Goal: Task Accomplishment & Management: Use online tool/utility

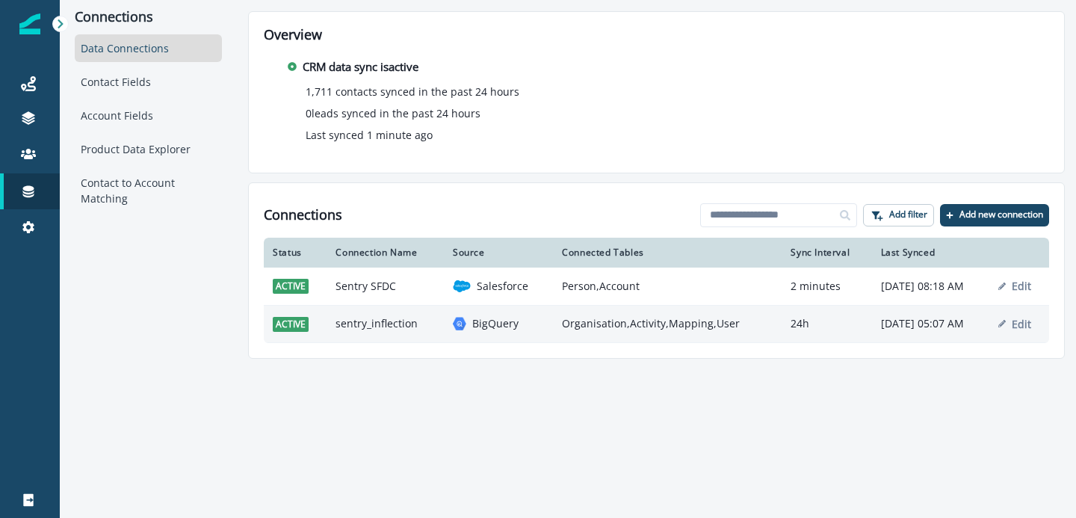
click at [390, 332] on td "sentry_inflection" at bounding box center [384, 323] width 117 height 37
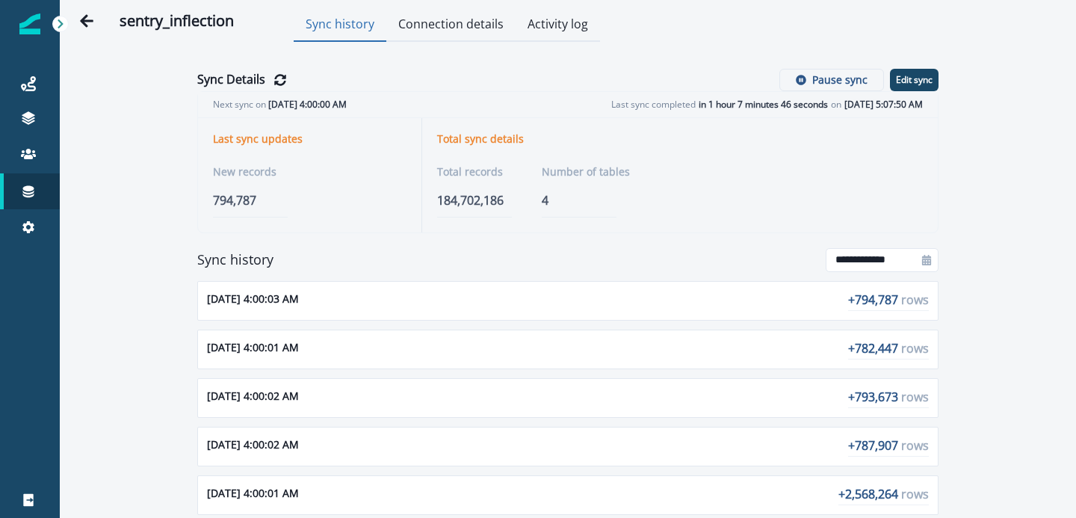
click at [477, 34] on button "Connection details" at bounding box center [450, 25] width 129 height 33
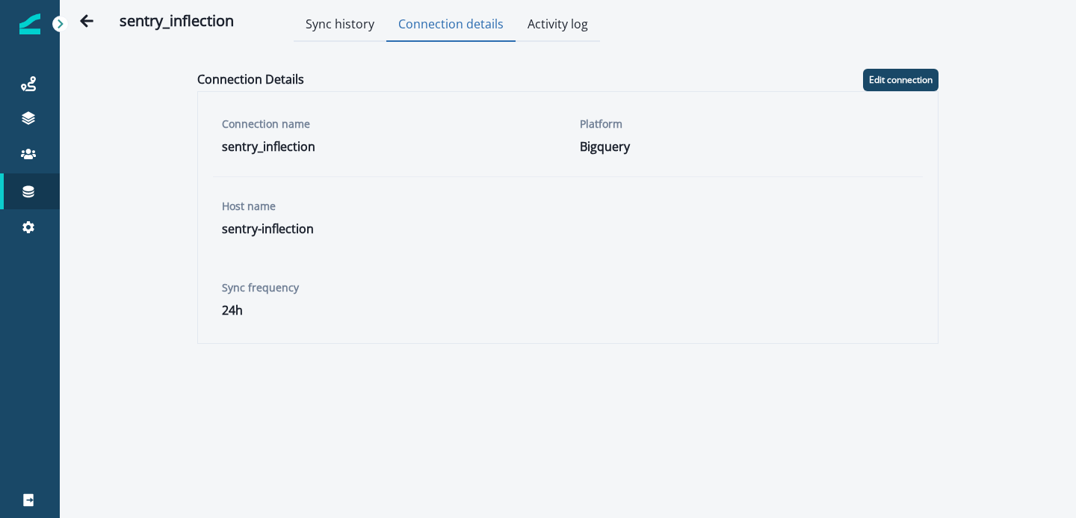
click at [529, 22] on button "Activity log" at bounding box center [558, 25] width 84 height 33
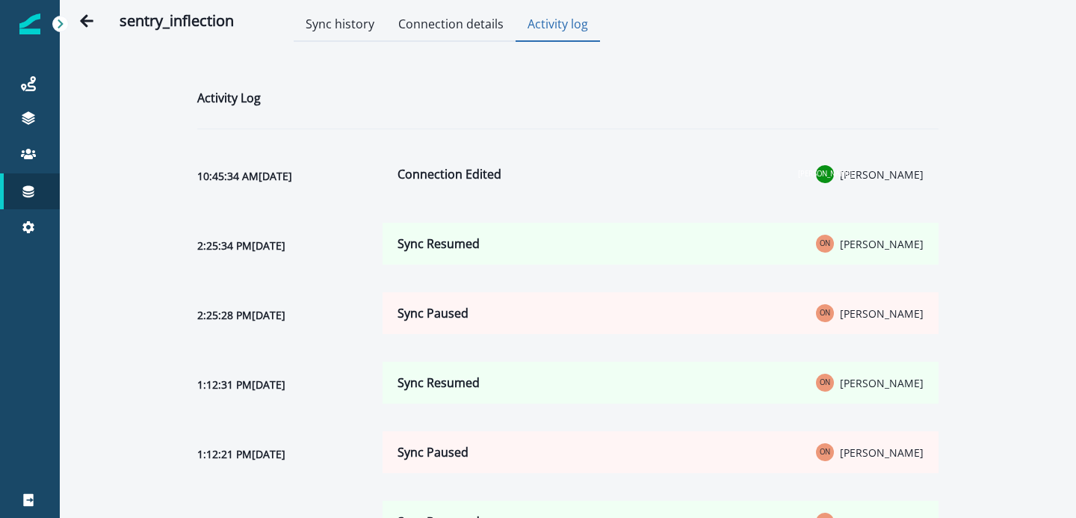
click at [324, 22] on button "Sync history" at bounding box center [340, 25] width 93 height 33
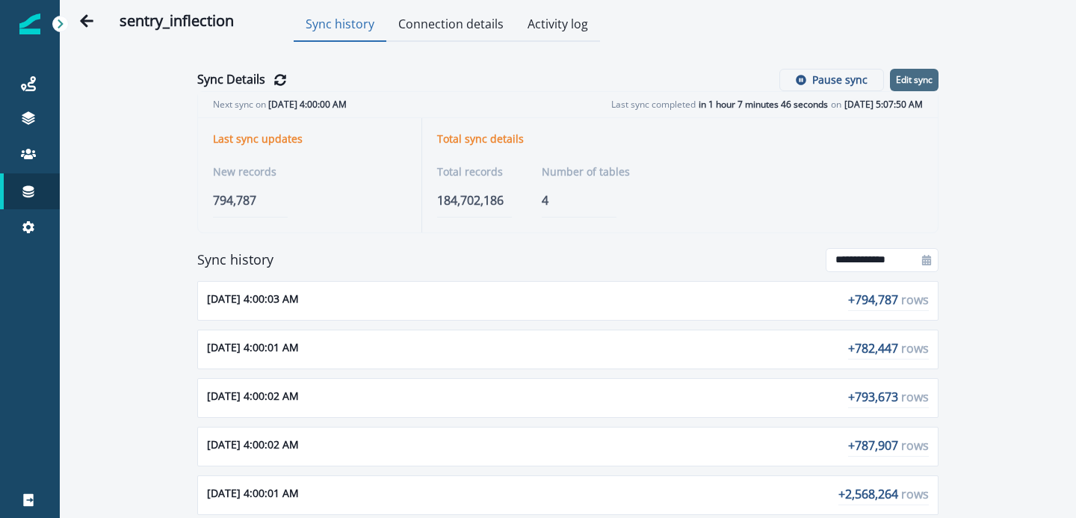
click at [906, 87] on button "Edit sync" at bounding box center [914, 80] width 49 height 22
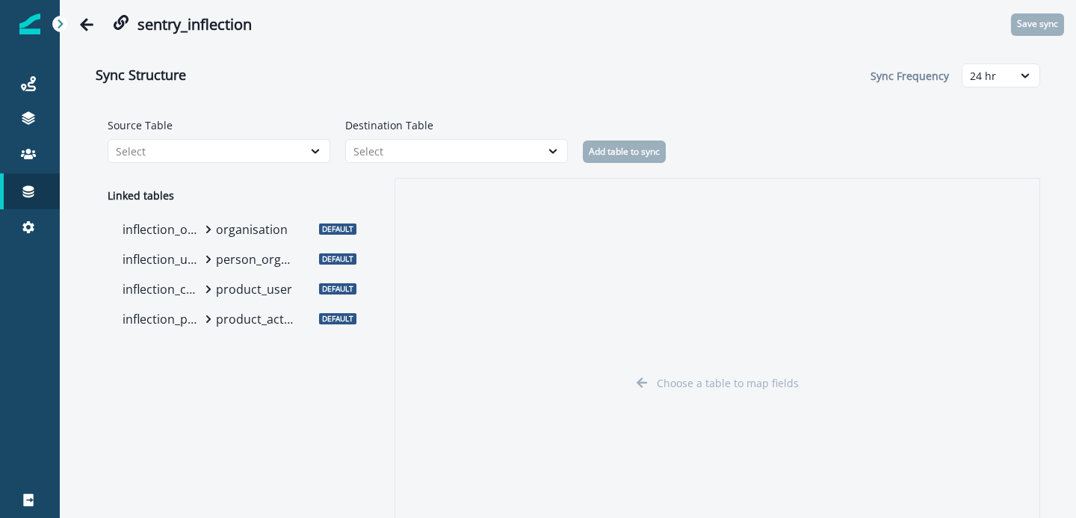
click at [229, 259] on p "person_organisation_mapping" at bounding box center [255, 259] width 78 height 18
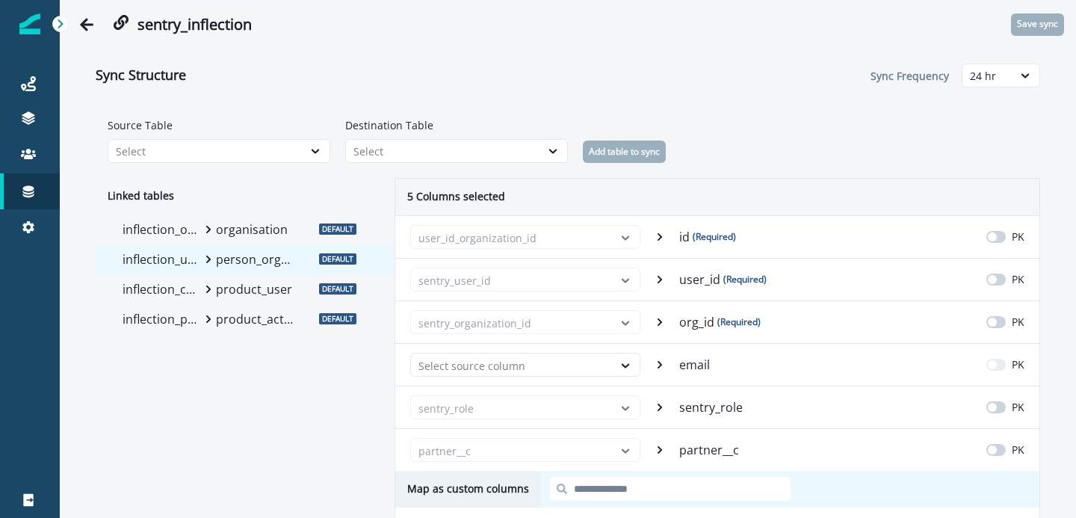
click at [225, 220] on p "organisation" at bounding box center [255, 229] width 78 height 18
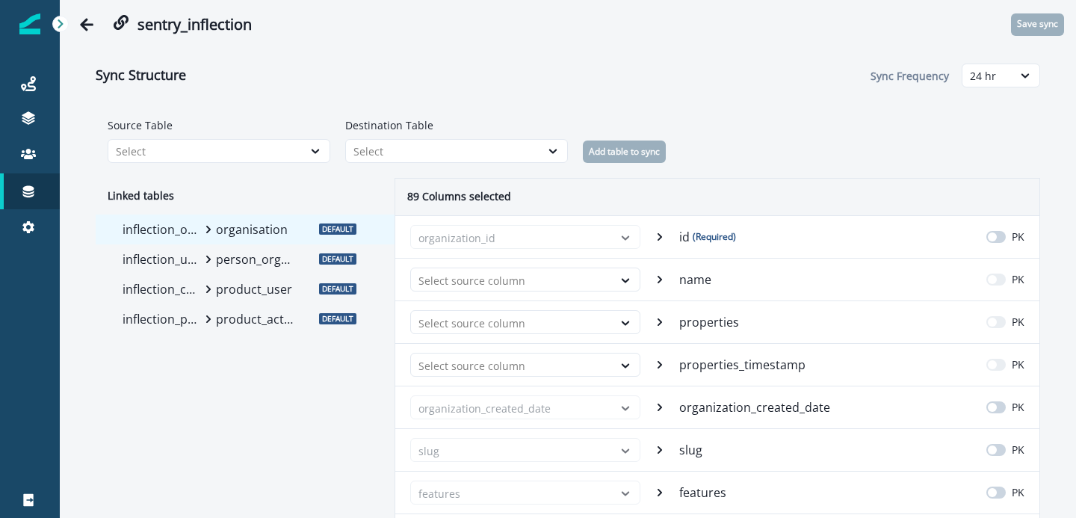
click at [250, 293] on p "product_user" at bounding box center [255, 289] width 78 height 18
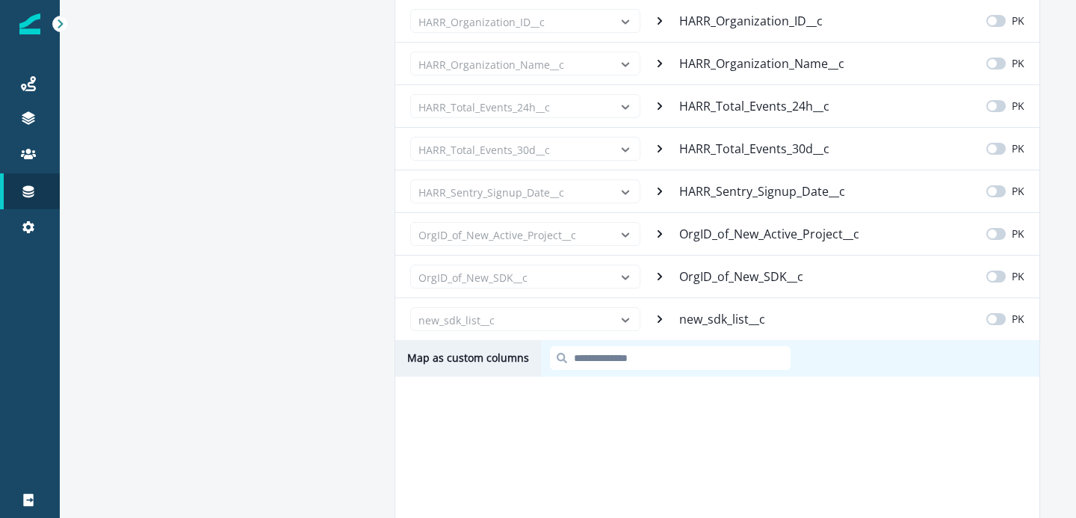
scroll to position [1541, 0]
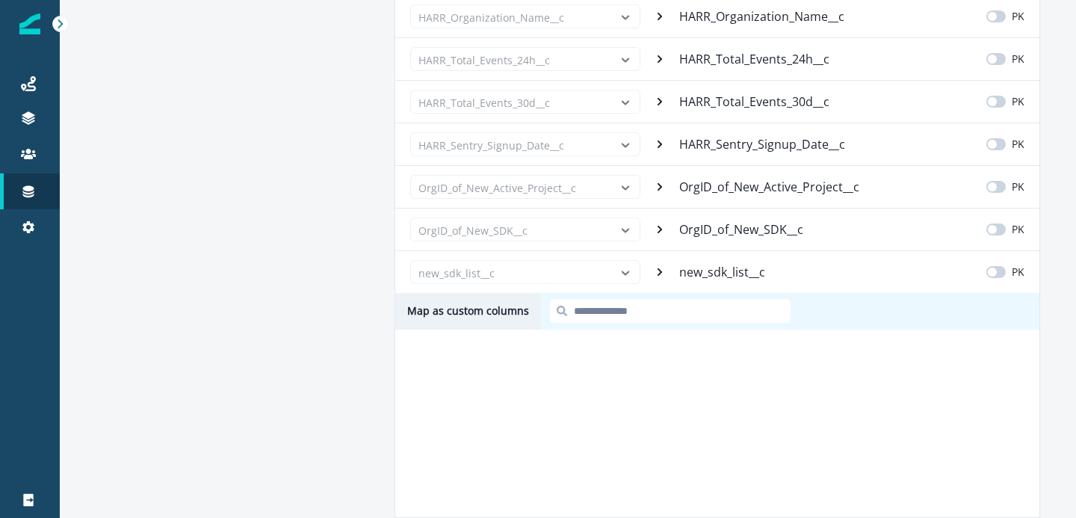
click at [637, 307] on input at bounding box center [670, 311] width 241 height 24
type input "*****"
click at [584, 313] on input "*****" at bounding box center [670, 311] width 241 height 24
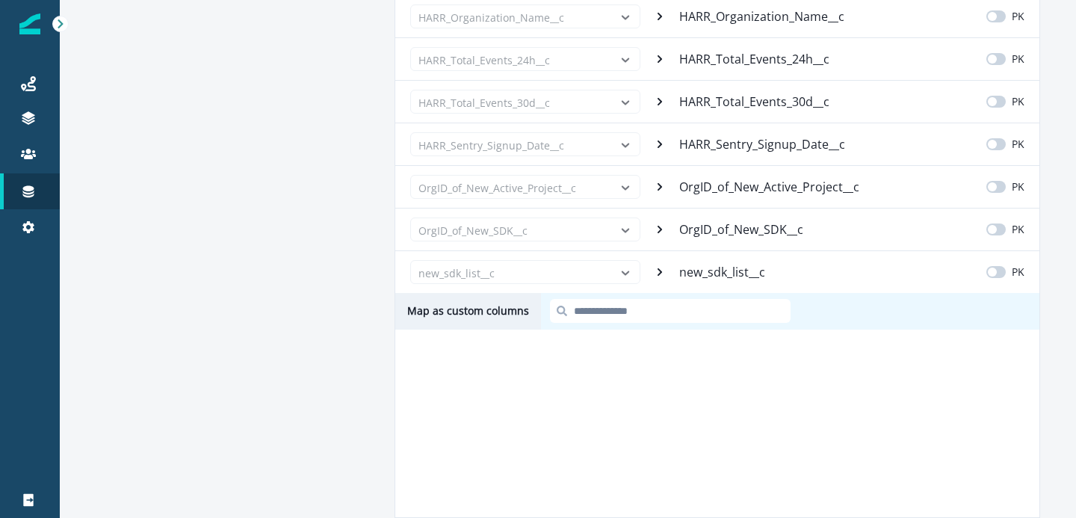
click at [590, 399] on div "Map as custom columns" at bounding box center [717, 405] width 644 height 224
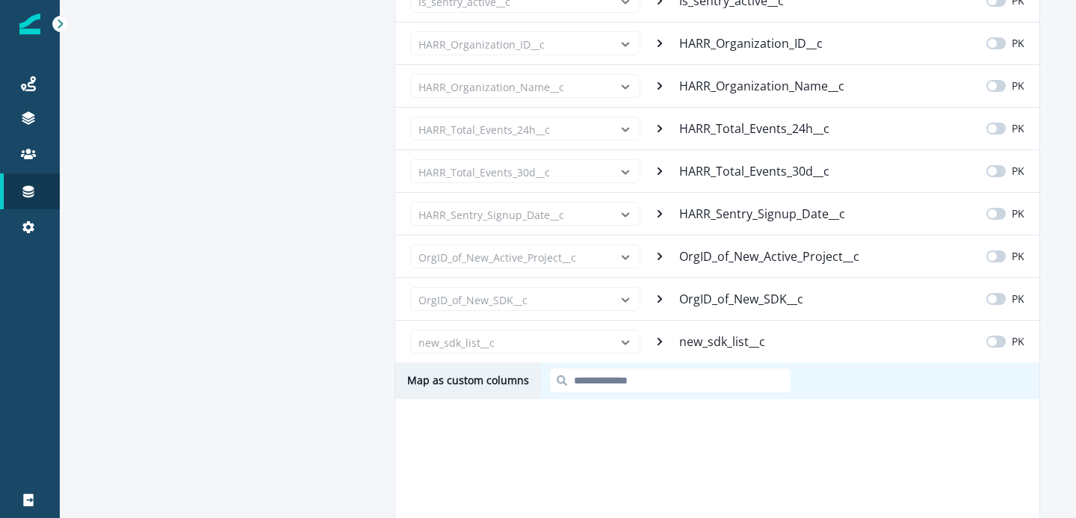
scroll to position [1478, 0]
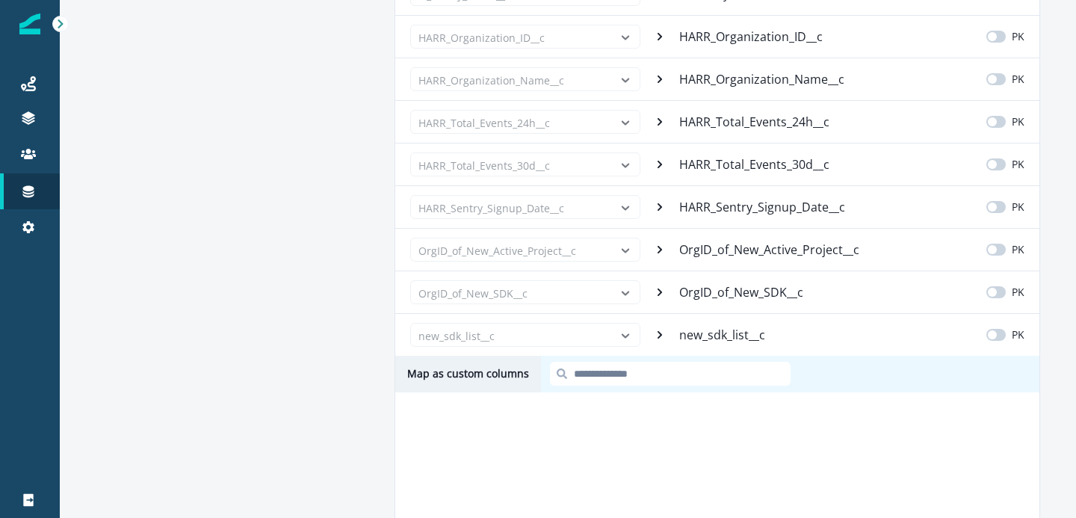
click at [598, 386] on div at bounding box center [790, 374] width 498 height 37
click at [601, 383] on input at bounding box center [670, 374] width 241 height 24
paste input "**********"
type input "**********"
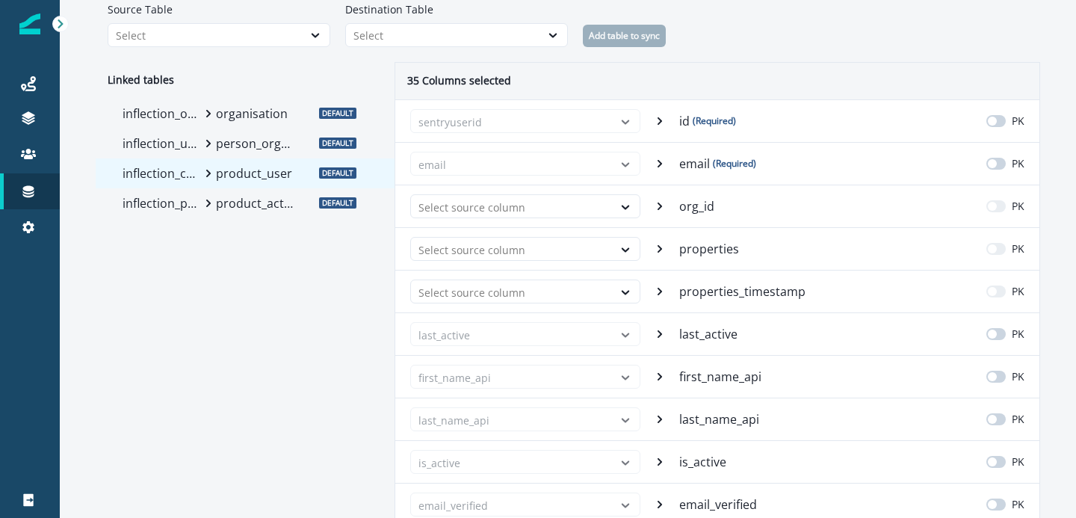
scroll to position [0, 0]
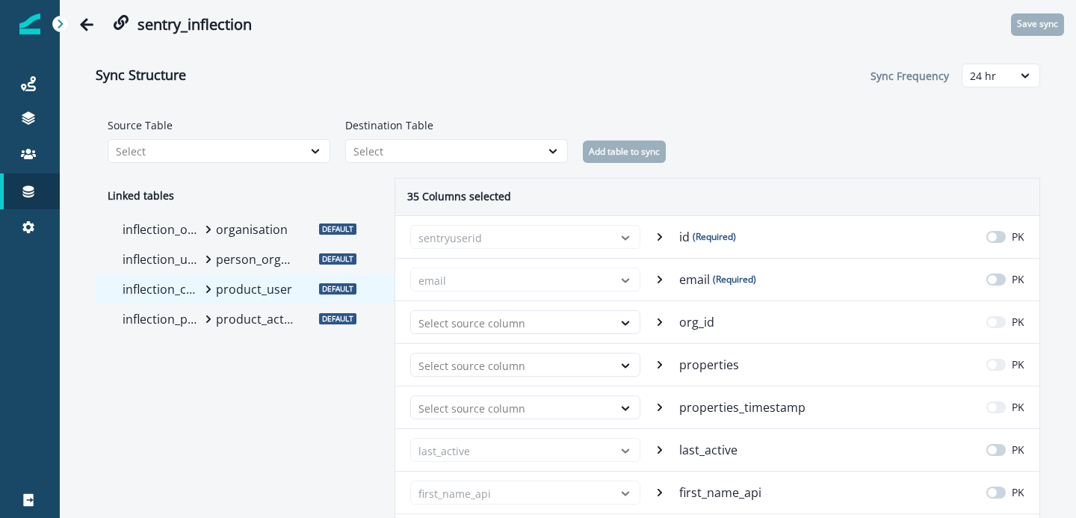
click at [259, 237] on p "organisation" at bounding box center [255, 229] width 78 height 18
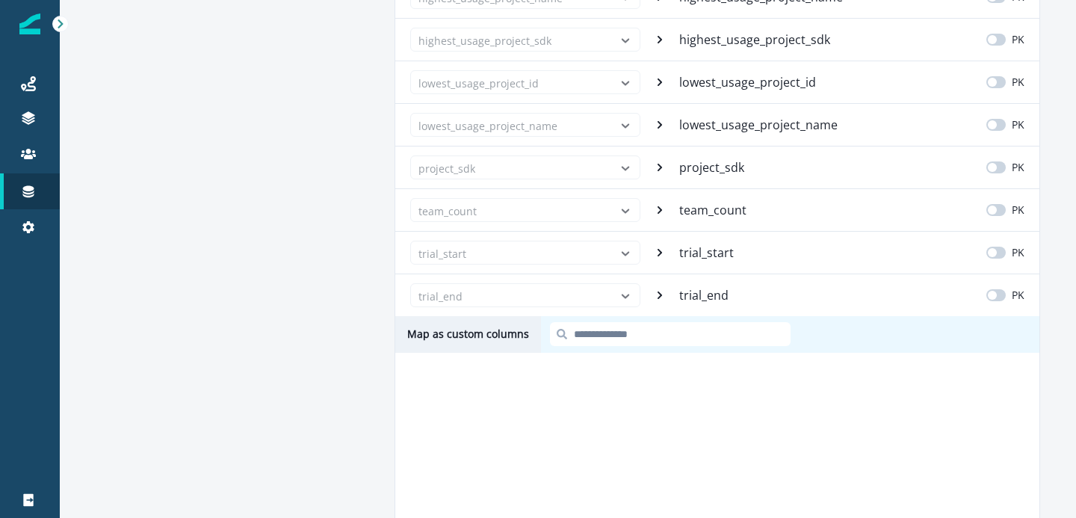
scroll to position [3840, 0]
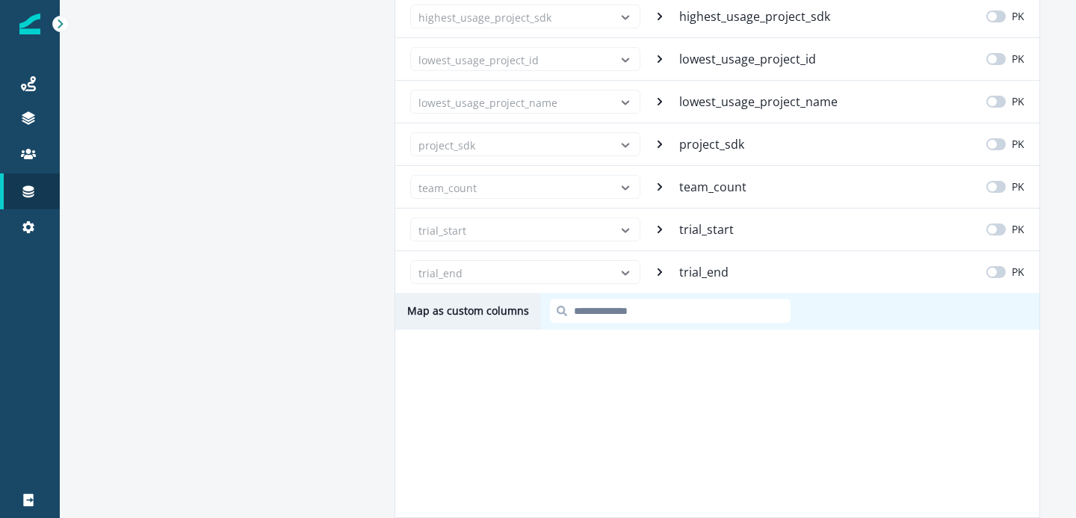
click at [650, 312] on input at bounding box center [670, 311] width 241 height 24
paste input "**********"
type input "**********"
click at [555, 312] on input "**********" at bounding box center [670, 311] width 241 height 24
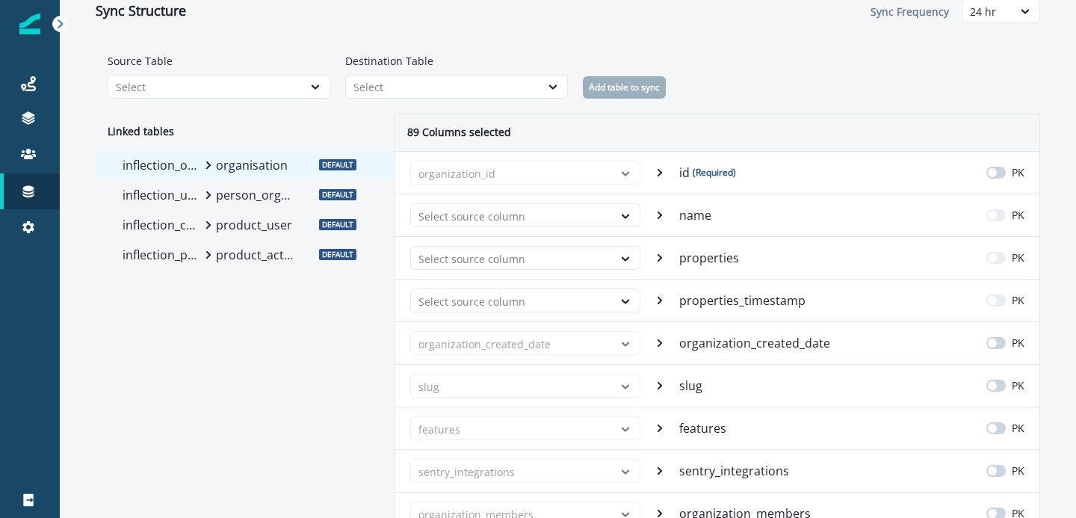
scroll to position [61, 0]
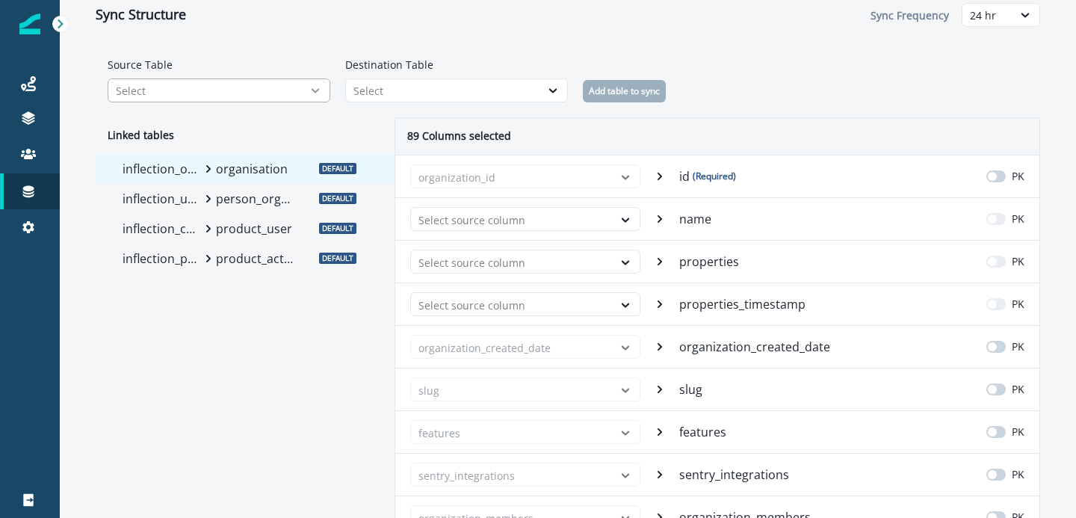
click at [314, 87] on icon at bounding box center [315, 90] width 13 height 15
click at [359, 84] on div "Select" at bounding box center [442, 91] width 179 height 16
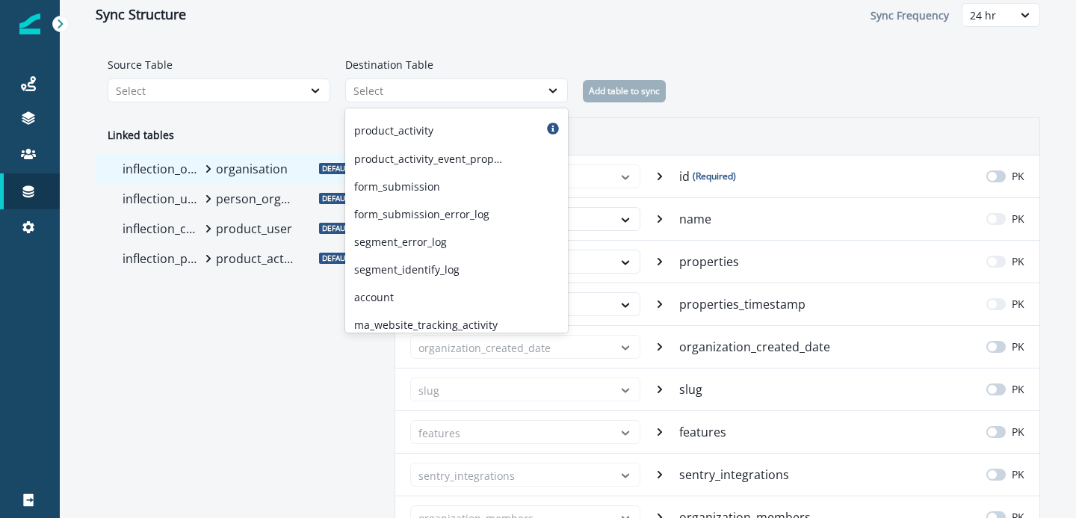
scroll to position [0, 0]
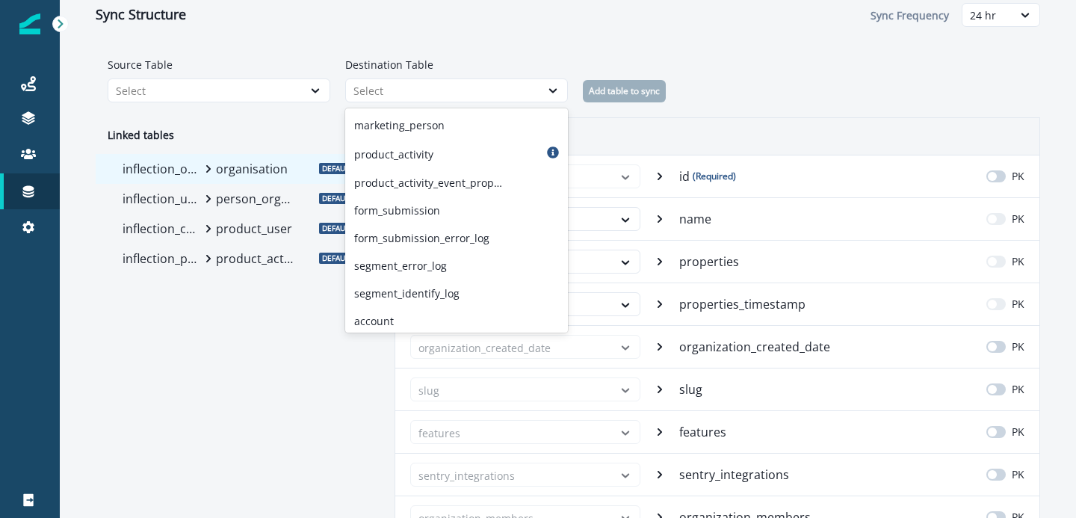
click at [594, 141] on div "89 Columns selected" at bounding box center [717, 136] width 644 height 37
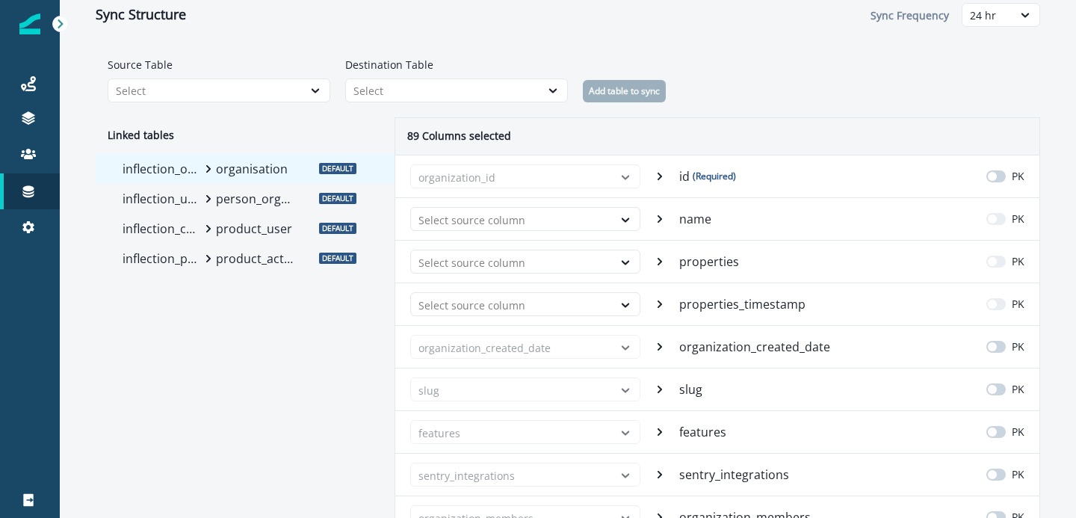
click at [226, 223] on p "product_user" at bounding box center [255, 229] width 78 height 18
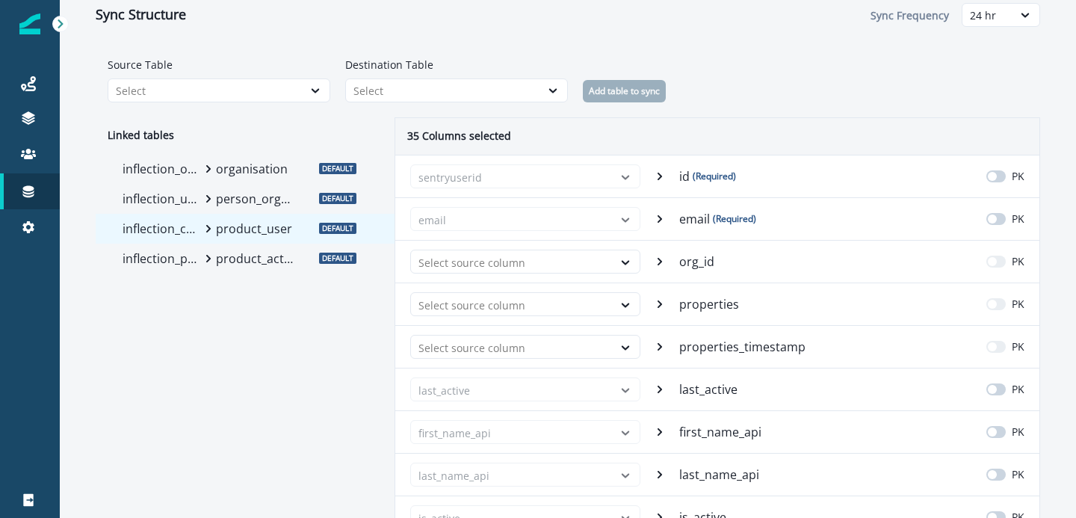
click at [235, 195] on p "person_organisation_mapping" at bounding box center [255, 199] width 78 height 18
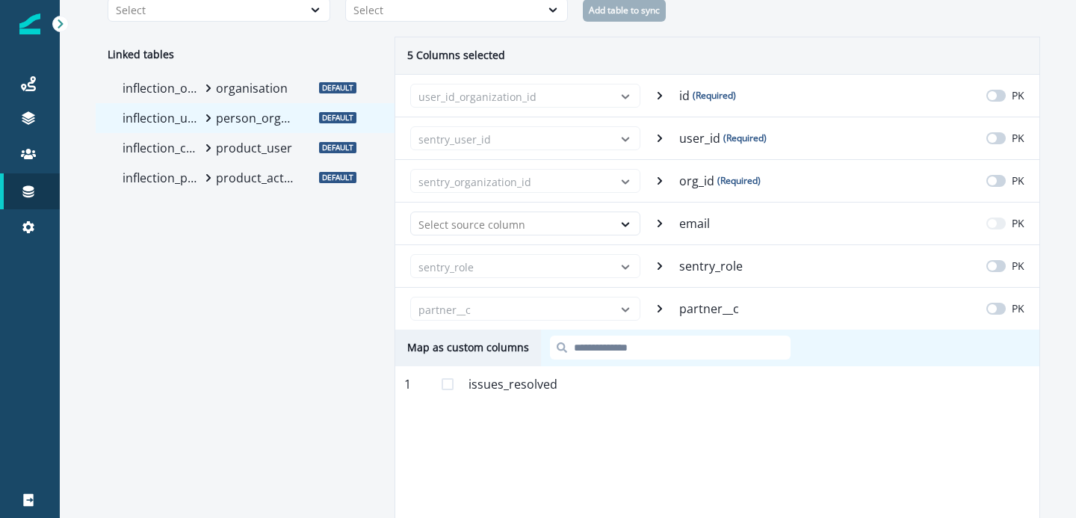
scroll to position [97, 0]
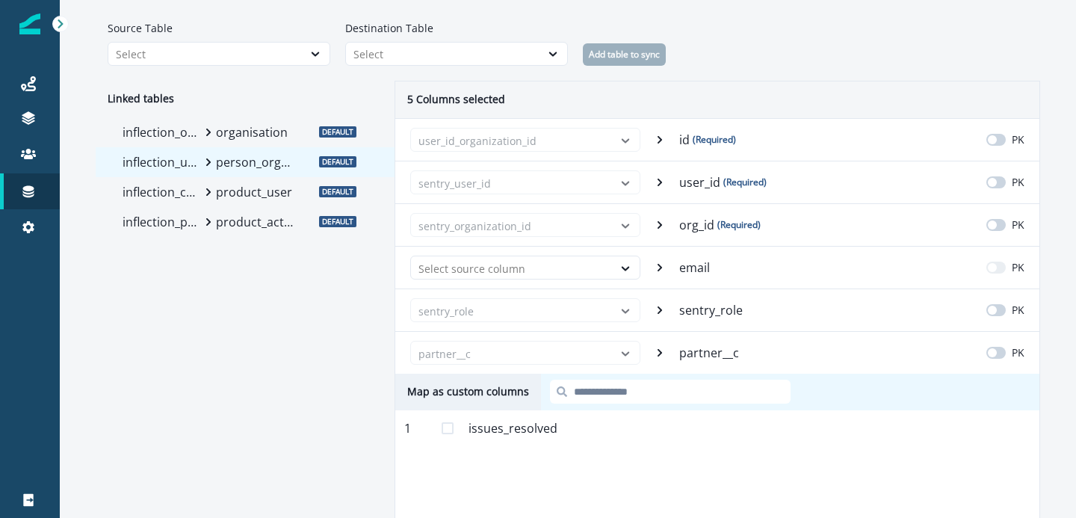
click at [261, 199] on p "product_user" at bounding box center [255, 192] width 78 height 18
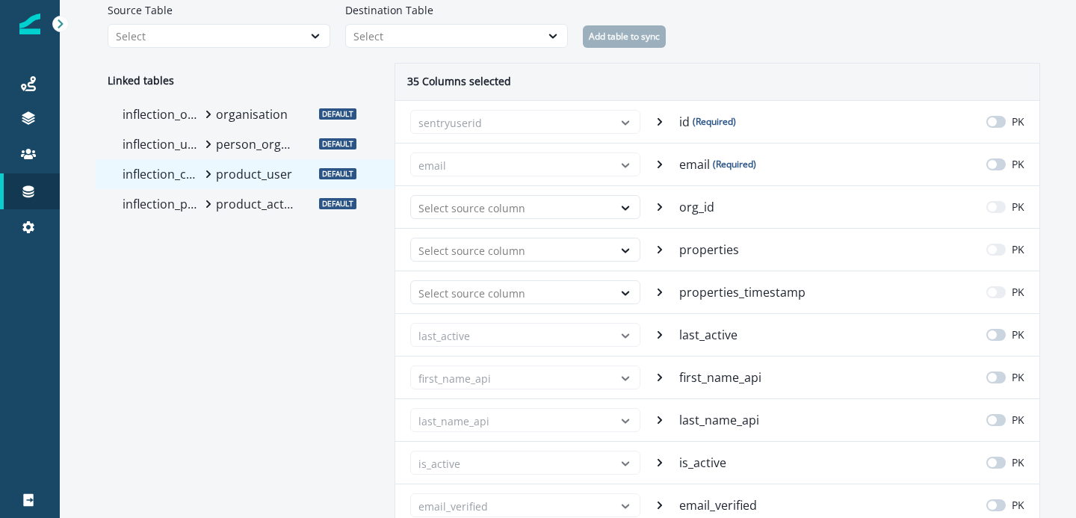
scroll to position [0, 0]
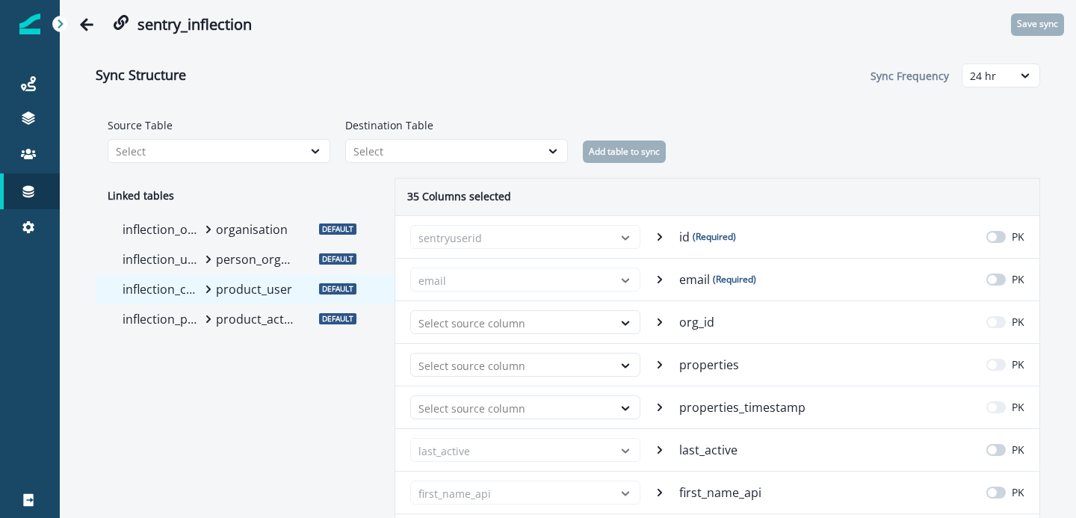
click at [258, 260] on p "person_organisation_mapping" at bounding box center [255, 259] width 78 height 18
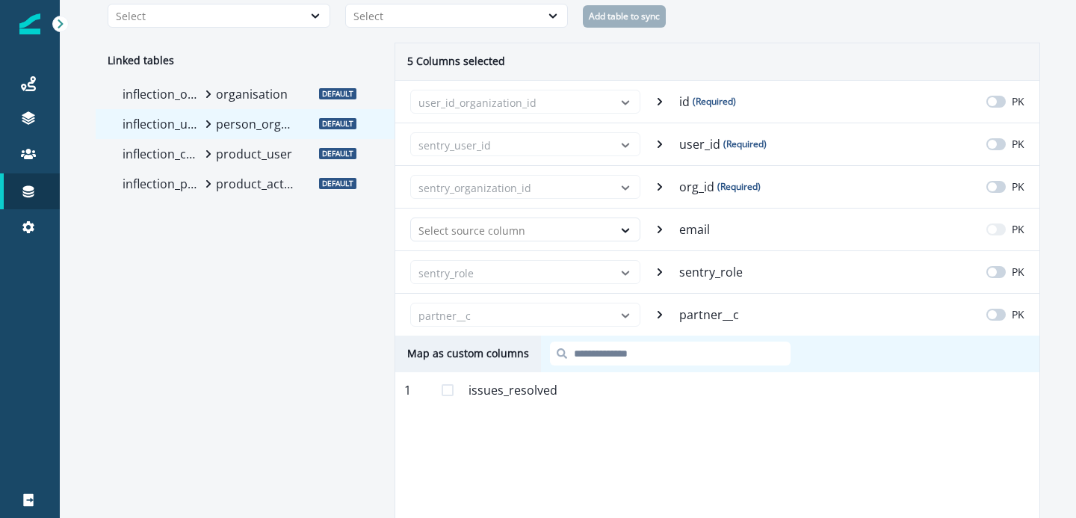
scroll to position [176, 0]
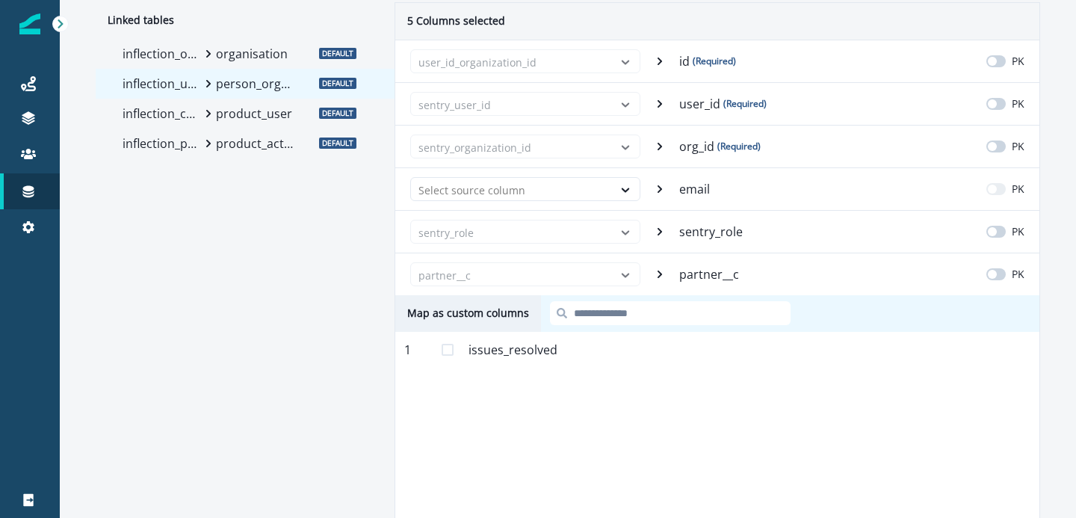
click at [447, 351] on span at bounding box center [448, 350] width 12 height 12
click at [599, 318] on input at bounding box center [670, 313] width 241 height 24
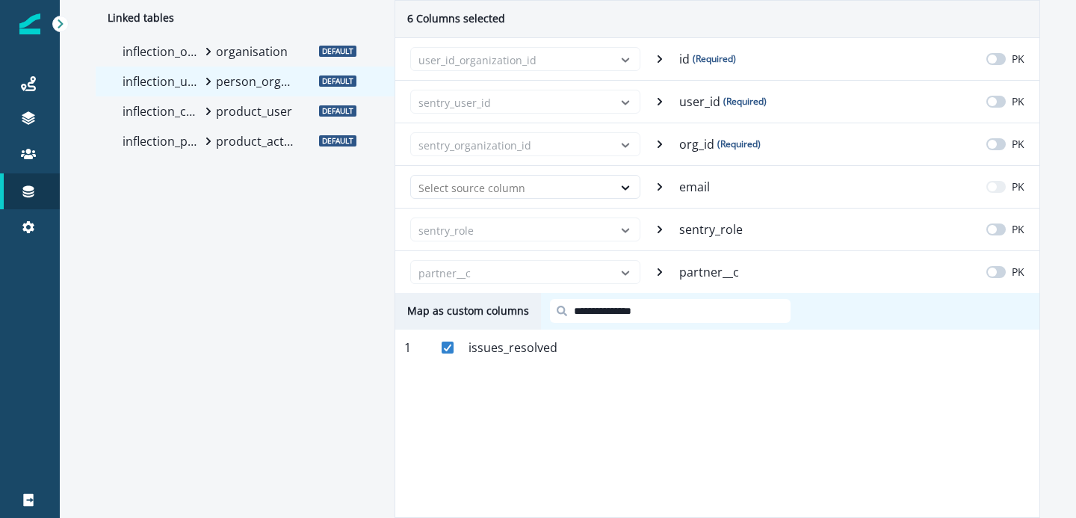
type input "**********"
click at [554, 368] on div "**********" at bounding box center [717, 405] width 644 height 224
click at [501, 349] on p "issues_resolved" at bounding box center [512, 347] width 89 height 18
click at [592, 318] on input "**********" at bounding box center [670, 311] width 241 height 24
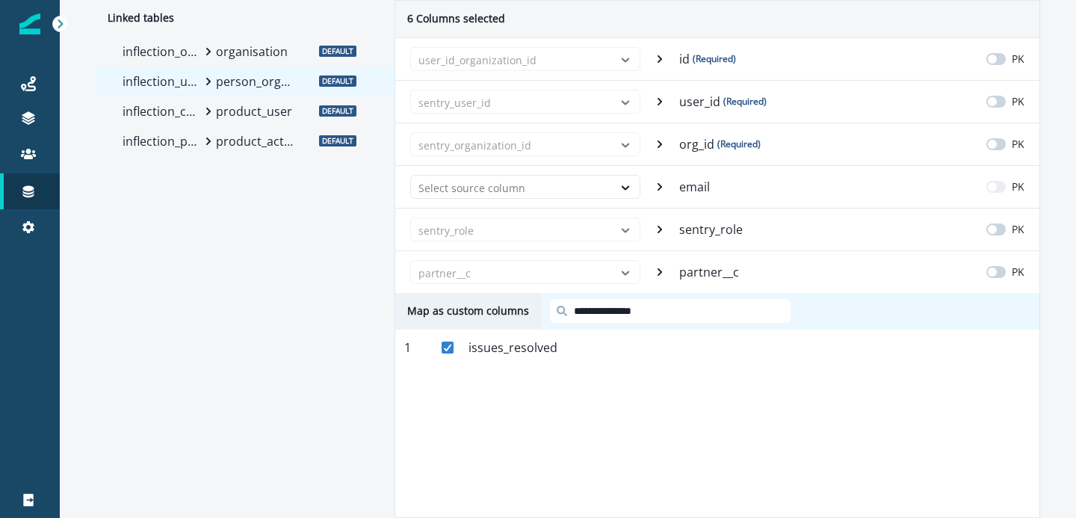
click at [592, 318] on input "**********" at bounding box center [670, 311] width 241 height 24
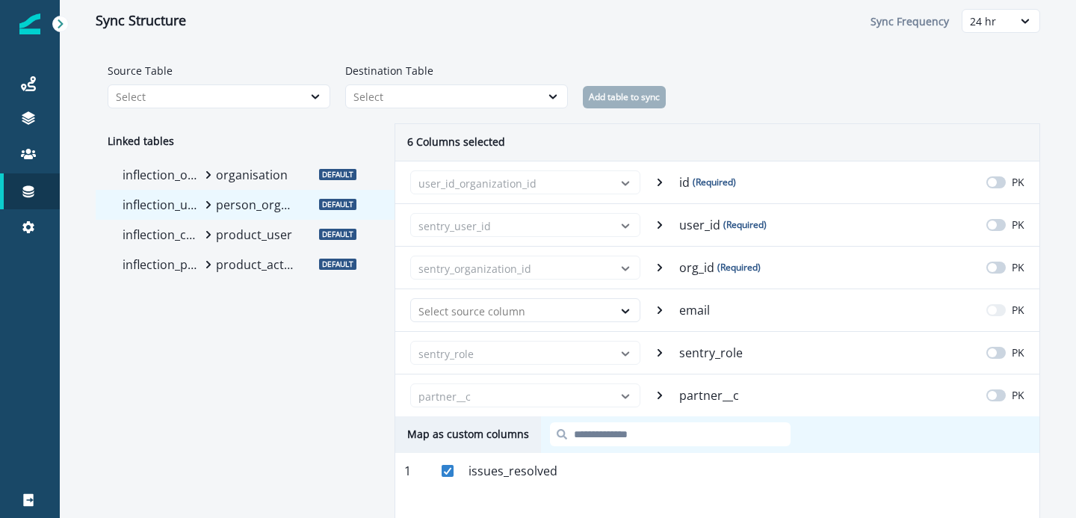
scroll to position [55, 0]
click at [258, 180] on p "organisation" at bounding box center [255, 174] width 78 height 18
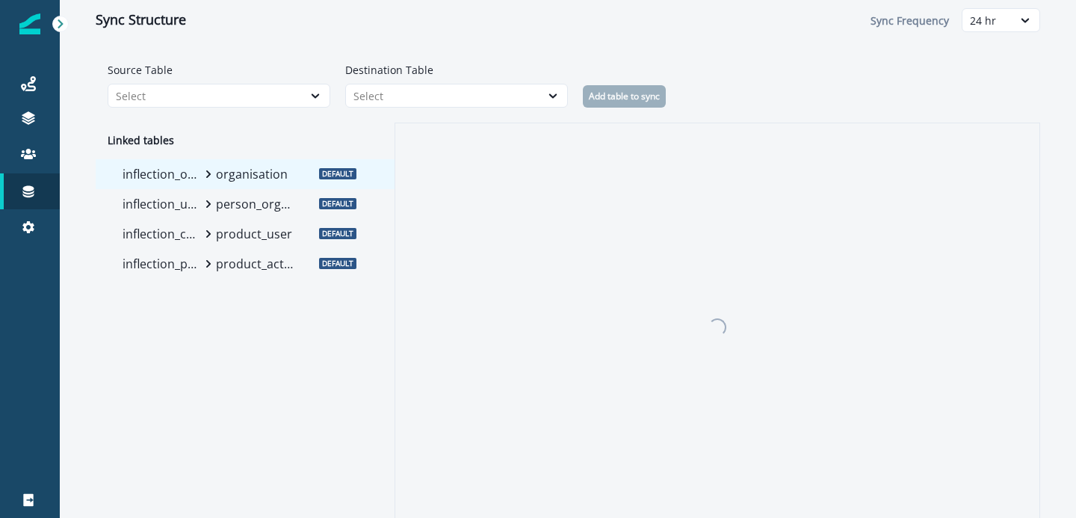
click at [251, 214] on div "inflection_users person_organisation_mapping" at bounding box center [210, 204] width 187 height 30
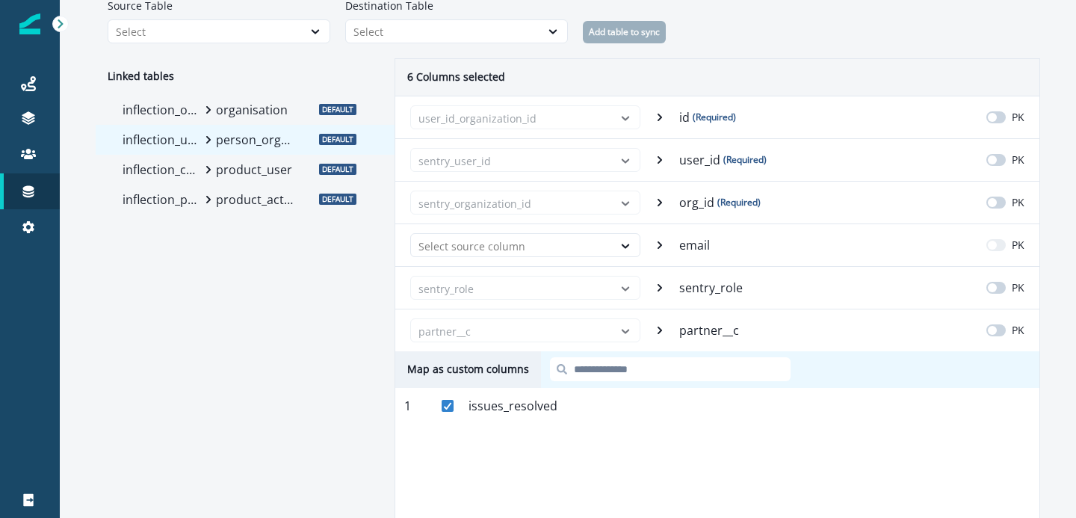
scroll to position [164, 0]
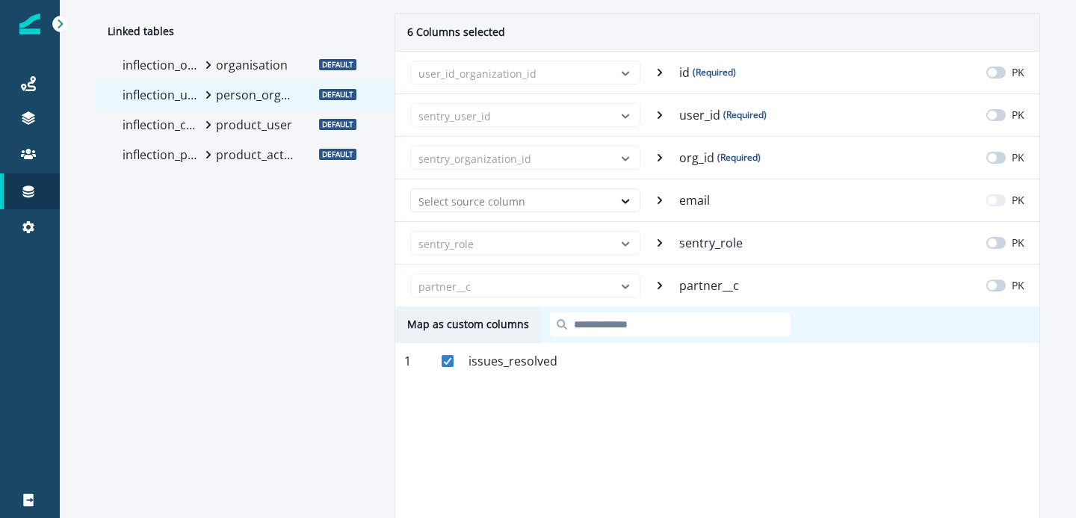
click at [490, 359] on p "issues_resolved" at bounding box center [512, 361] width 89 height 18
click at [447, 362] on polyline at bounding box center [448, 361] width 7 height 6
click at [450, 356] on span at bounding box center [448, 361] width 12 height 12
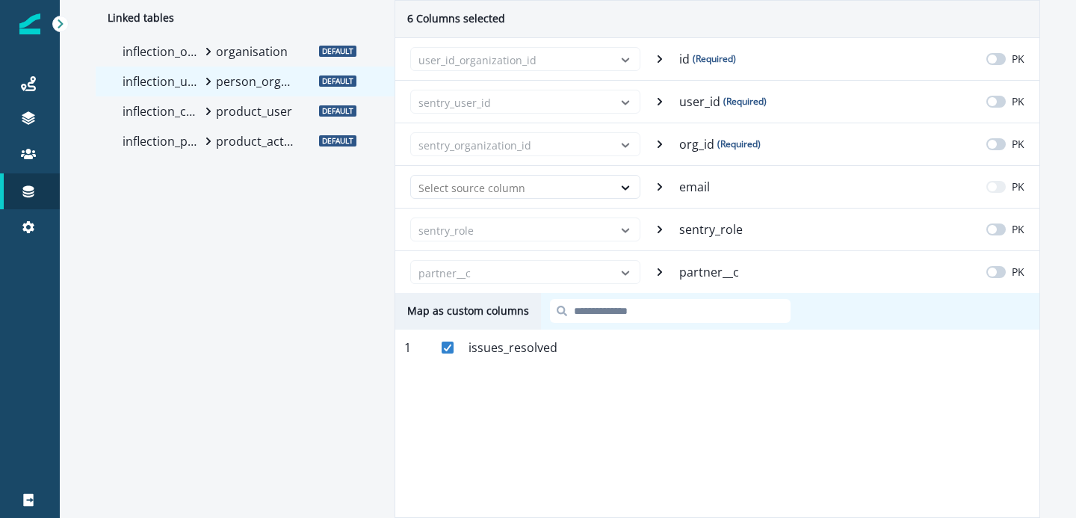
click at [605, 320] on input at bounding box center [670, 311] width 241 height 24
type input "*"
click at [597, 363] on div "1 issues_resolved Mapped" at bounding box center [717, 347] width 644 height 36
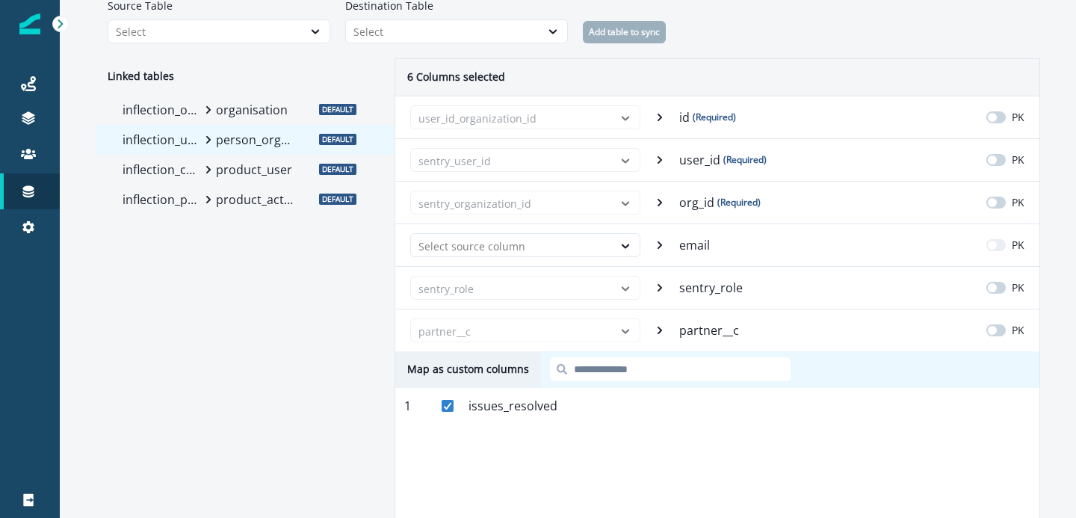
scroll to position [89, 0]
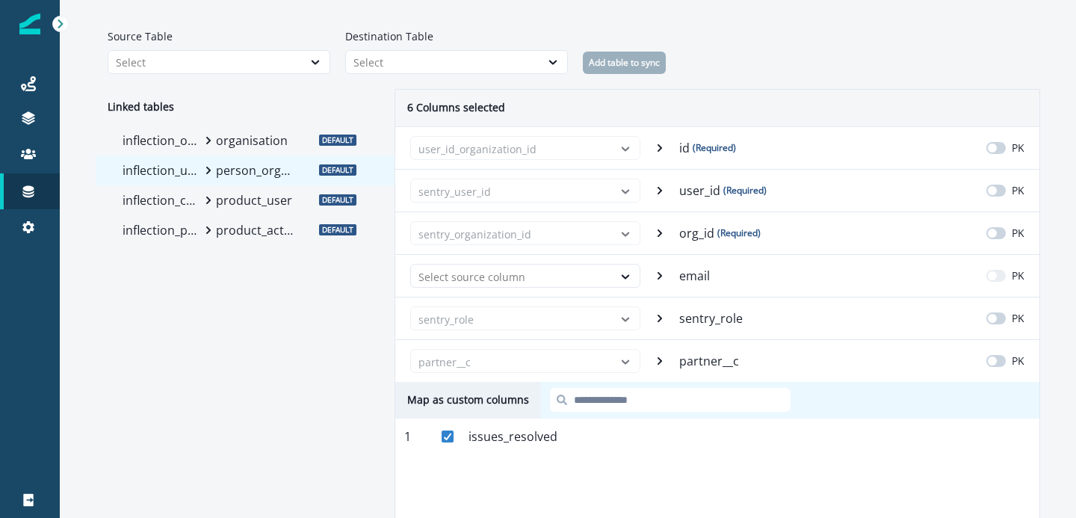
click at [359, 315] on div "inflection_organizations organisation Default inflection_users person_organisat…" at bounding box center [245, 313] width 299 height 374
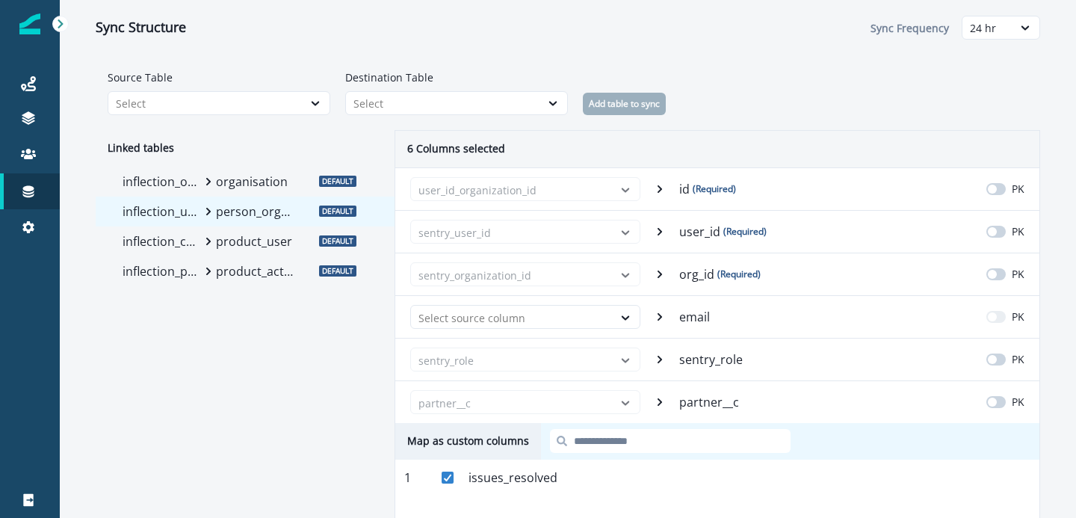
scroll to position [54, 0]
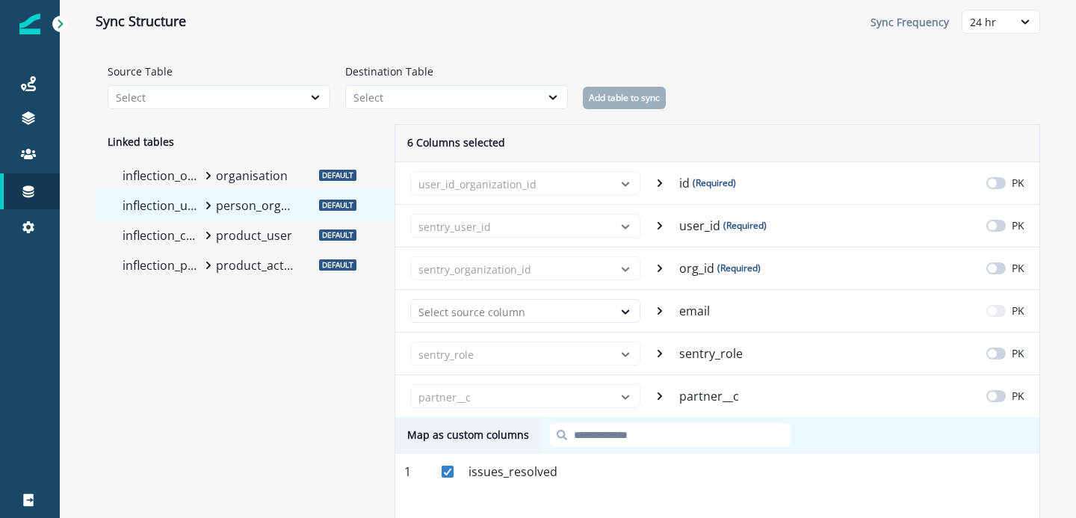
click at [208, 205] on icon at bounding box center [208, 205] width 4 height 7
click at [547, 94] on icon at bounding box center [552, 97] width 13 height 15
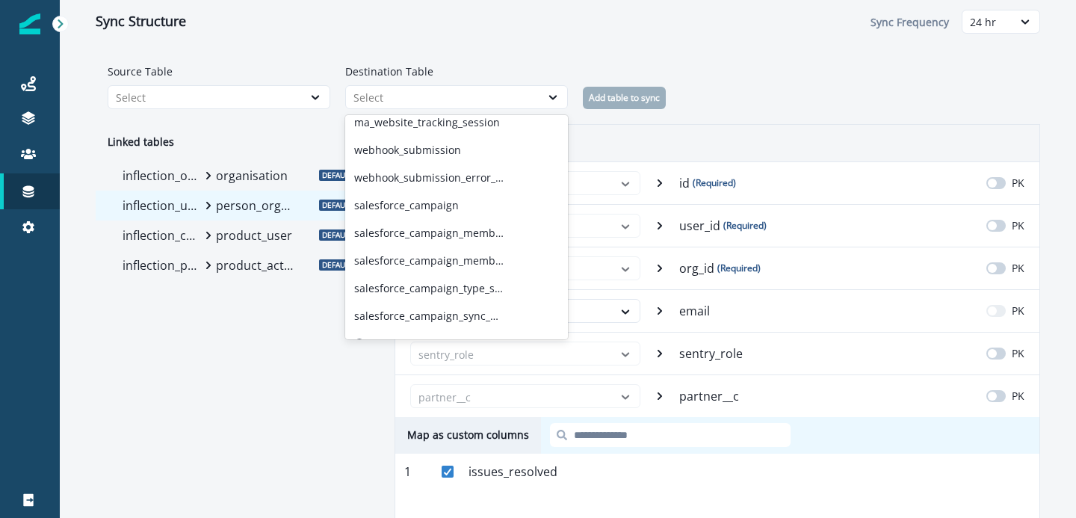
scroll to position [284, 0]
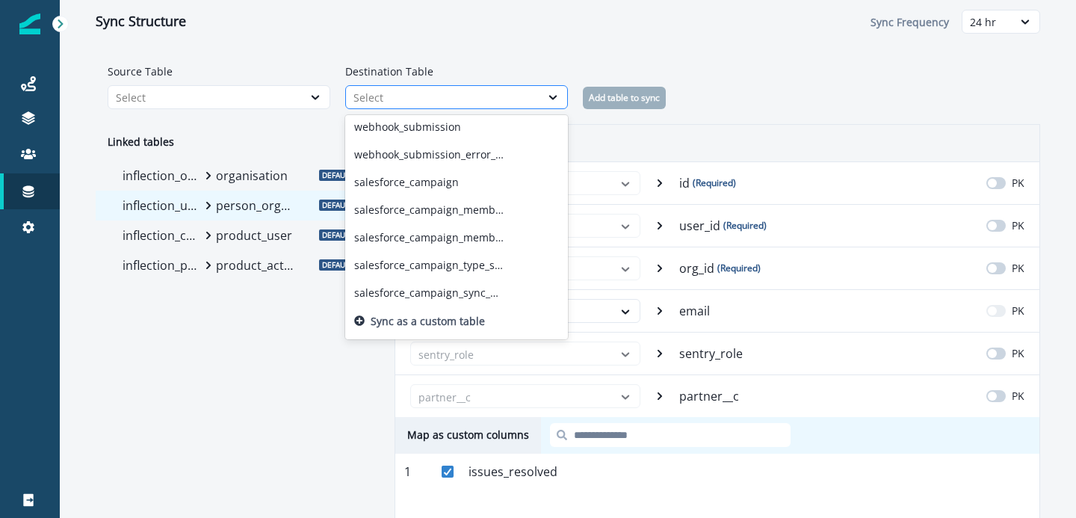
click at [429, 96] on div "Select" at bounding box center [442, 98] width 179 height 16
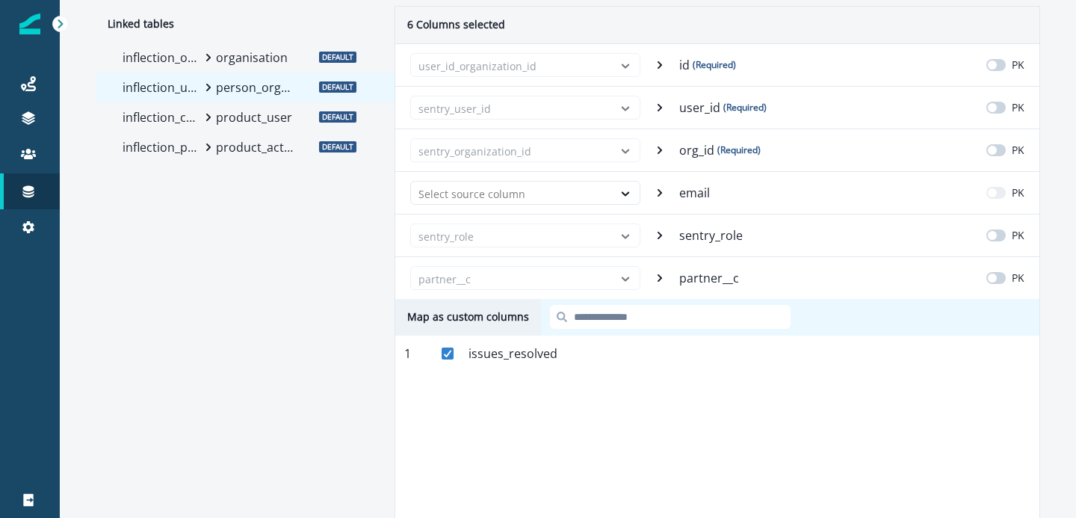
scroll to position [178, 0]
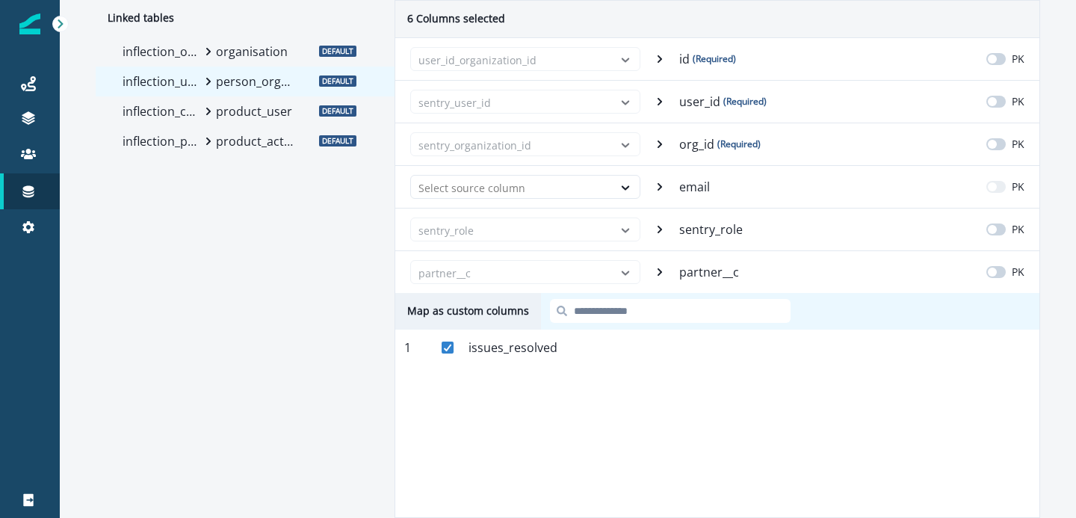
click at [361, 397] on div "inflection_organizations organisation Default inflection_users person_organisat…" at bounding box center [245, 224] width 299 height 374
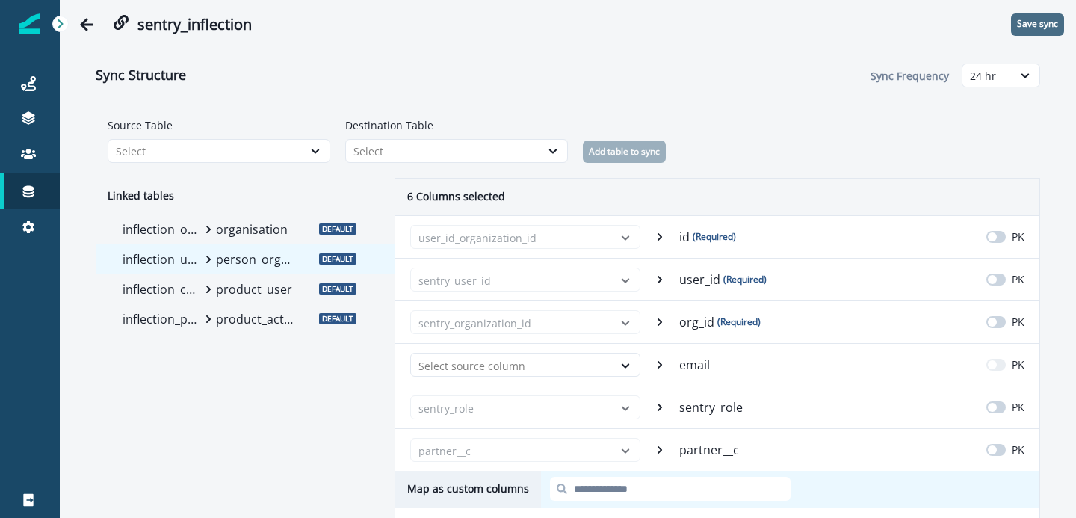
click at [1034, 23] on p "Save sync" at bounding box center [1037, 24] width 41 height 10
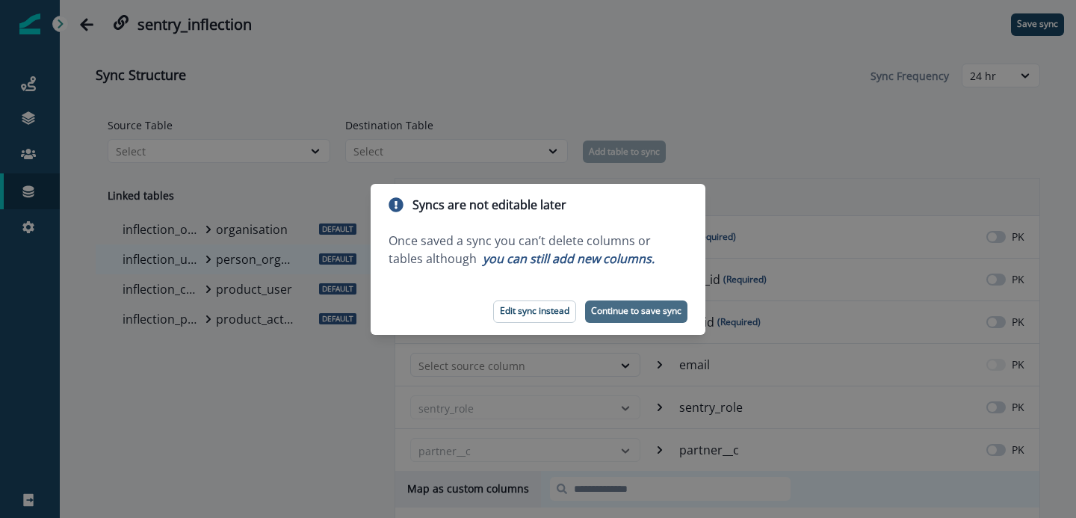
click at [628, 306] on p "Continue to save sync" at bounding box center [636, 311] width 90 height 10
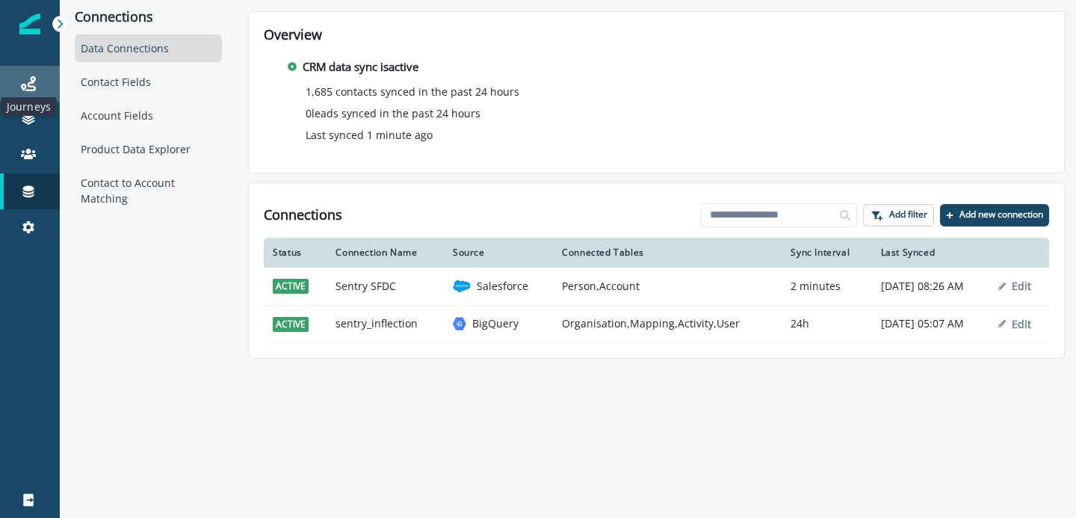
click at [22, 83] on icon at bounding box center [28, 83] width 15 height 15
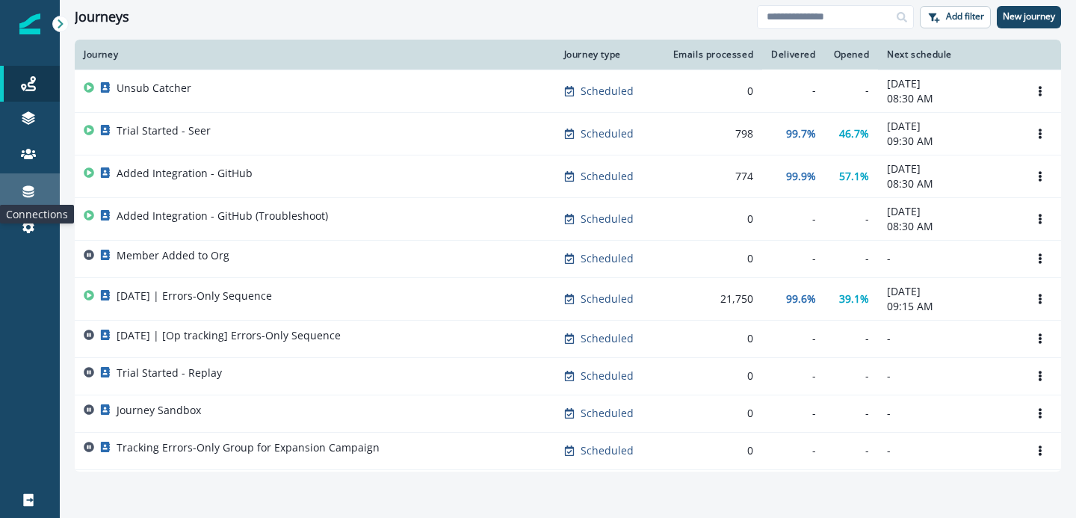
click at [28, 190] on icon at bounding box center [28, 192] width 11 height 12
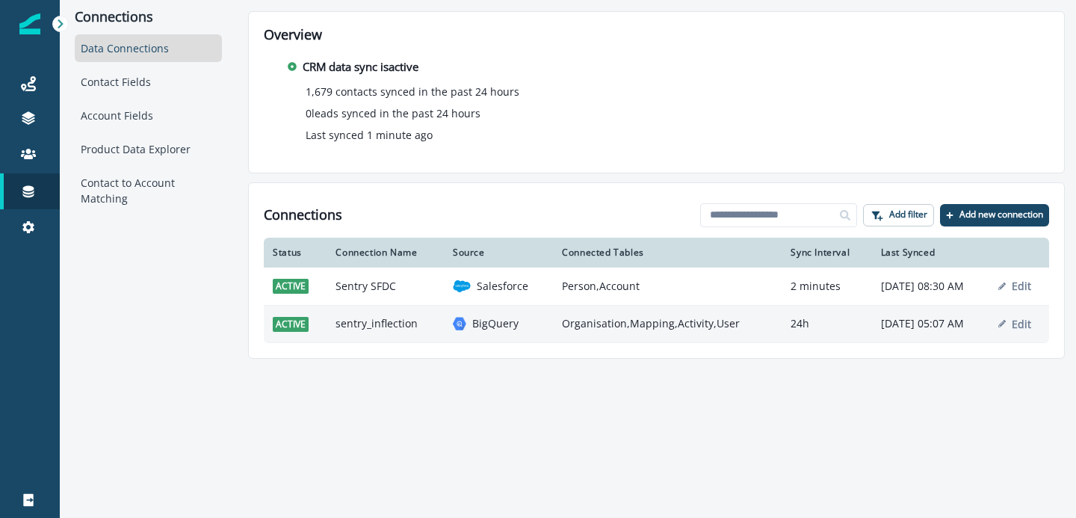
click at [505, 317] on div "BigQuery" at bounding box center [498, 323] width 91 height 15
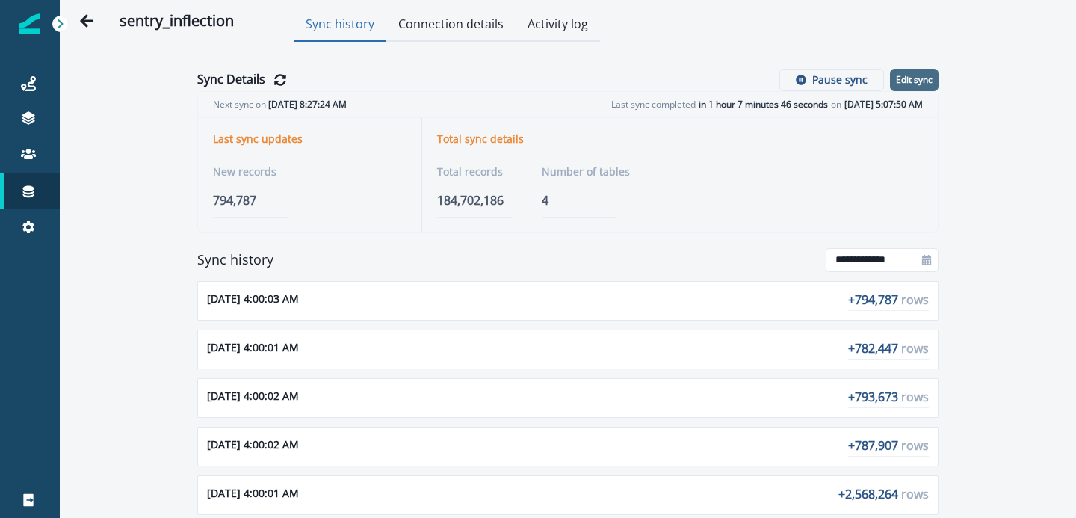
click at [908, 79] on p "Edit sync" at bounding box center [914, 80] width 37 height 10
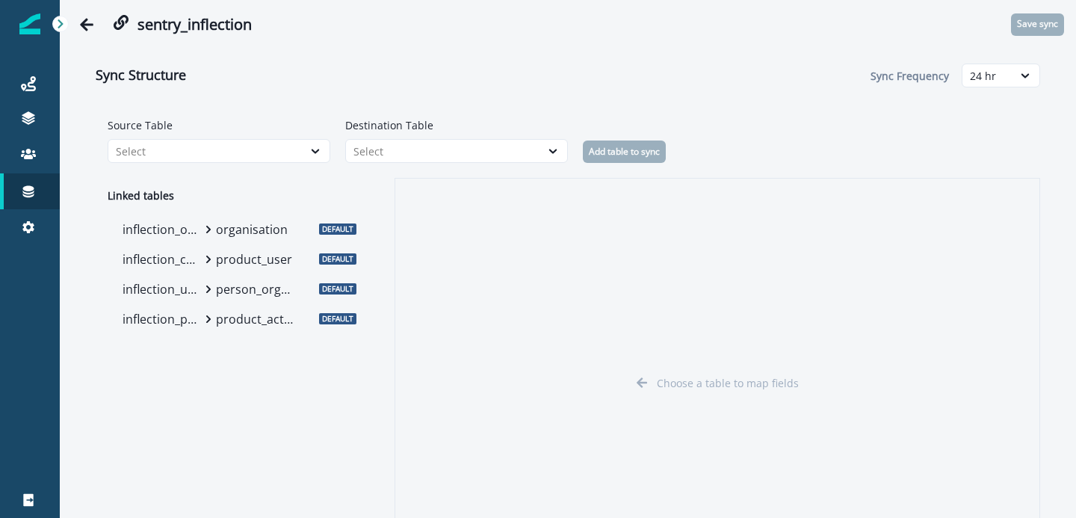
click at [219, 259] on p "product_user" at bounding box center [255, 259] width 78 height 18
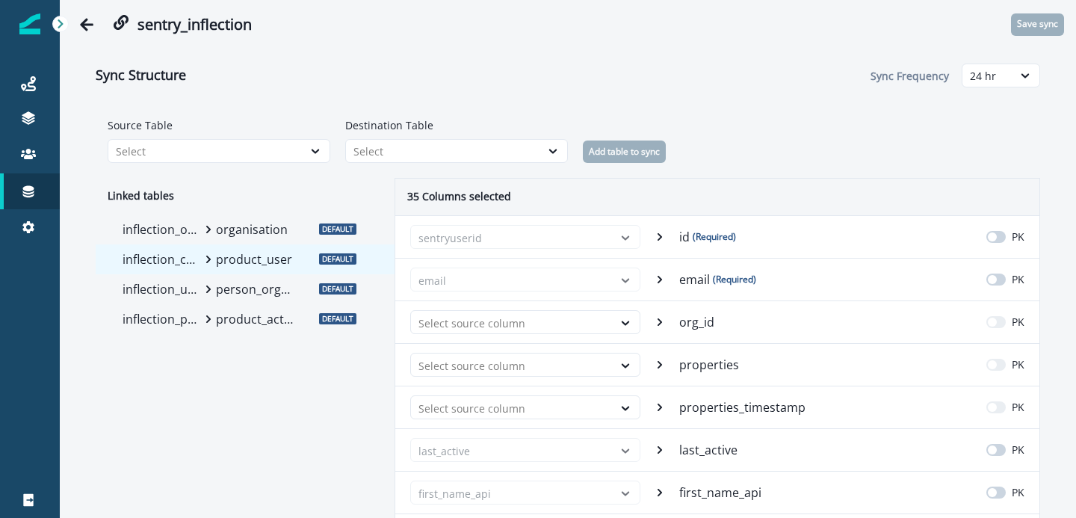
click at [216, 292] on p "person_organisation_mapping" at bounding box center [255, 289] width 78 height 18
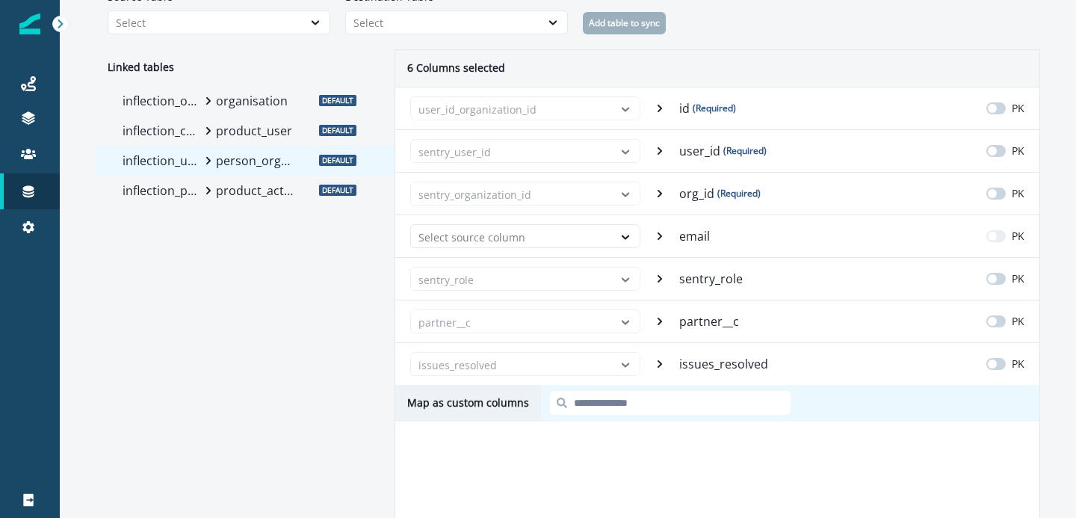
scroll to position [134, 0]
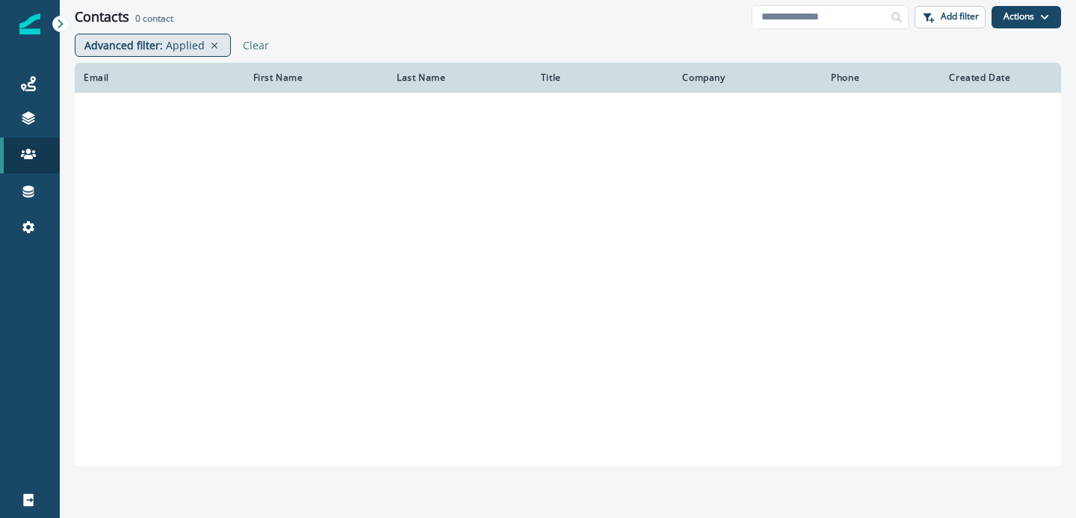
click at [179, 40] on p "Applied" at bounding box center [185, 45] width 39 height 16
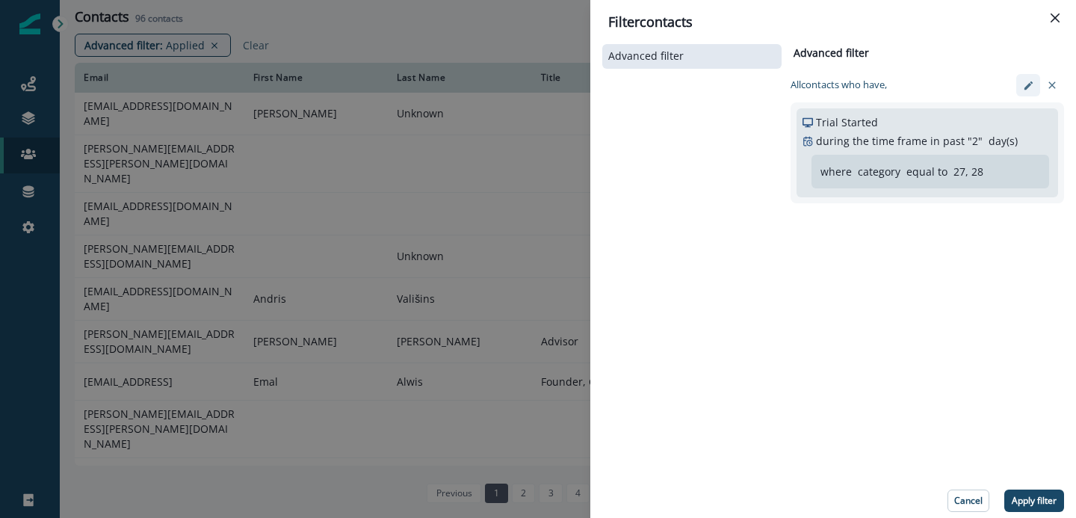
click at [1021, 84] on button "edit-filter" at bounding box center [1028, 85] width 24 height 22
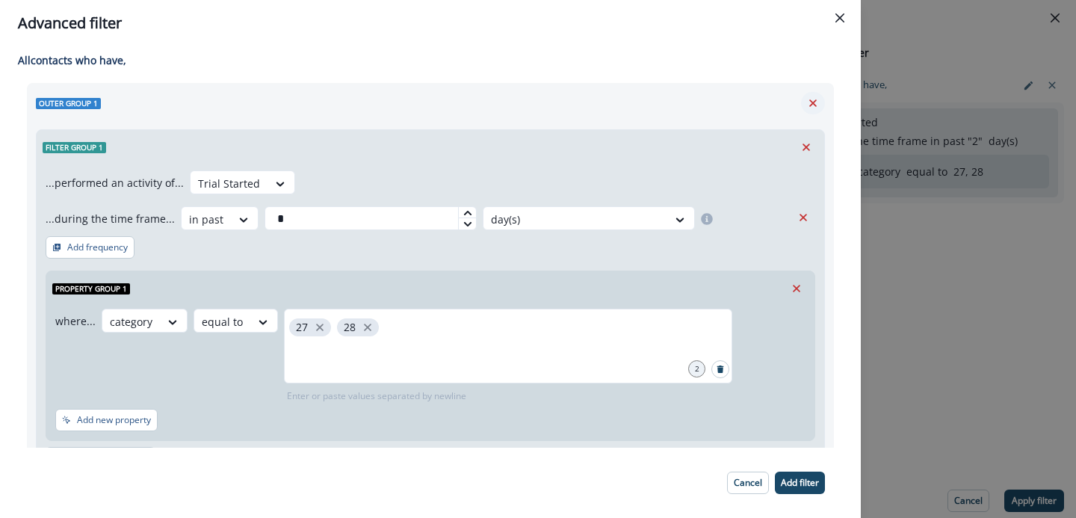
click at [816, 99] on icon "Remove" at bounding box center [812, 102] width 13 height 13
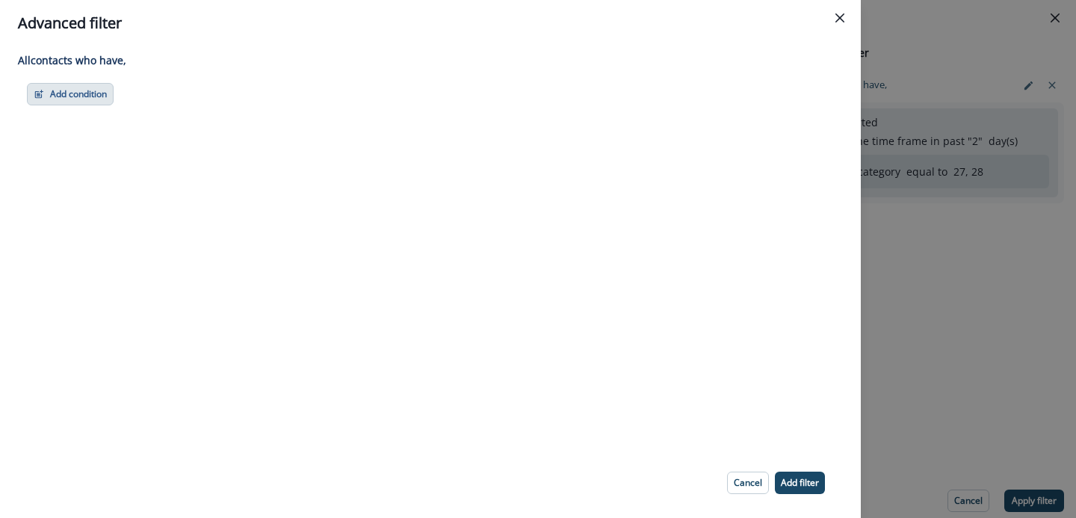
click at [70, 89] on button "Add condition" at bounding box center [70, 94] width 87 height 22
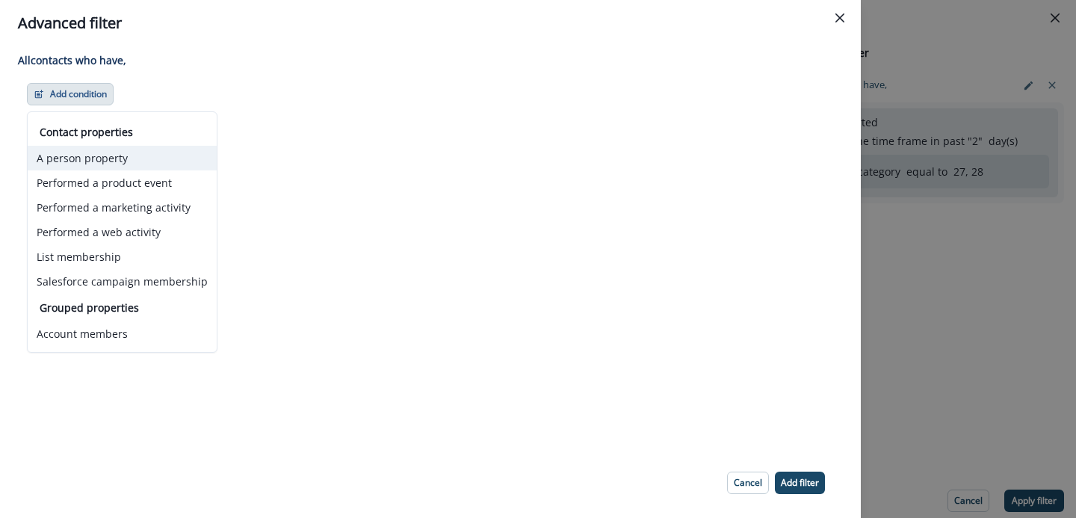
click at [110, 148] on button "A person property" at bounding box center [122, 158] width 189 height 25
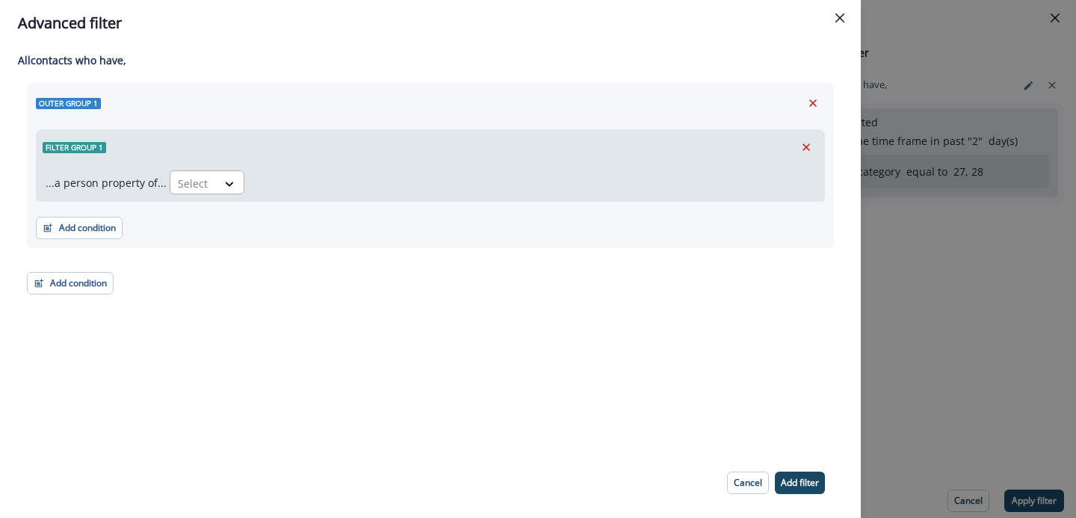
click at [199, 182] on div at bounding box center [193, 183] width 31 height 19
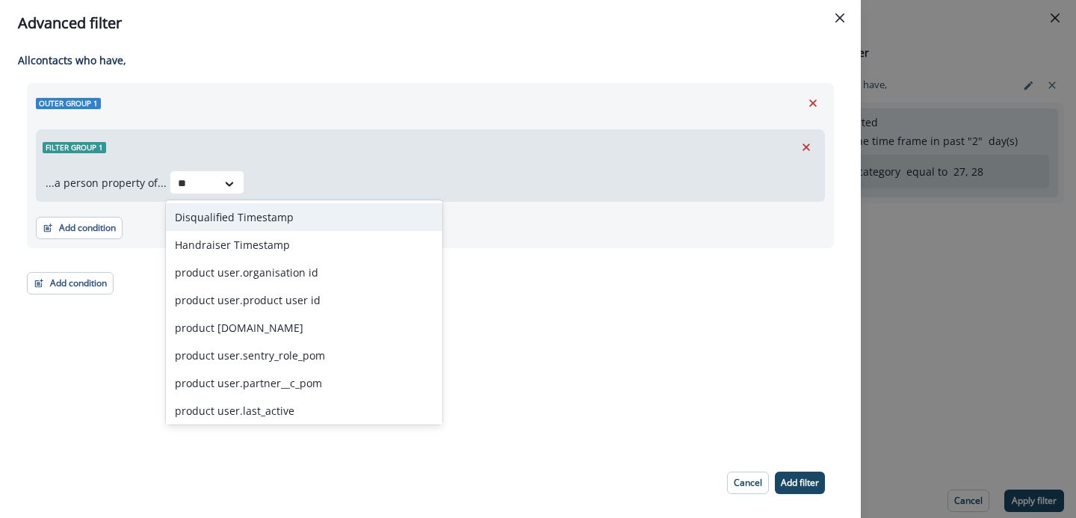
type input "*"
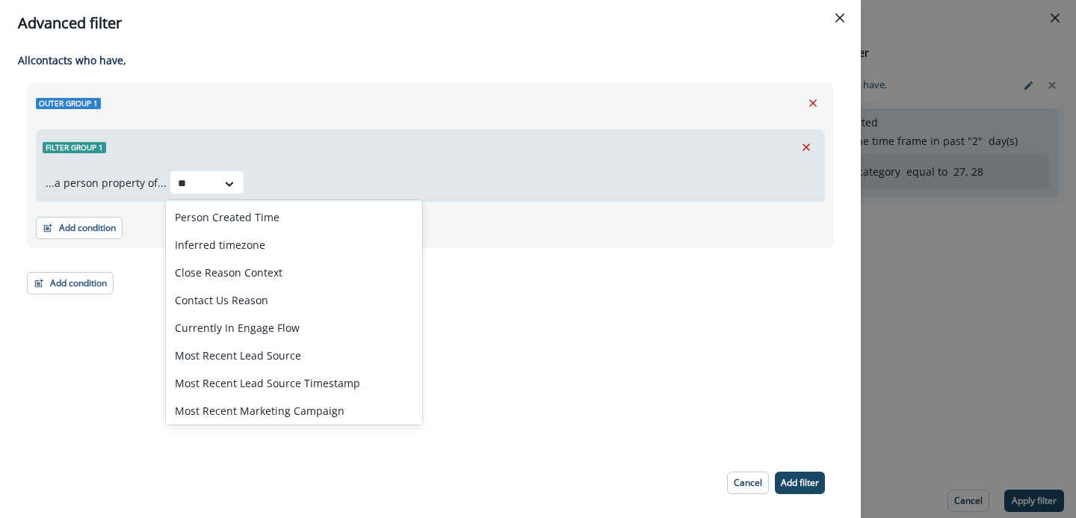
type input "*"
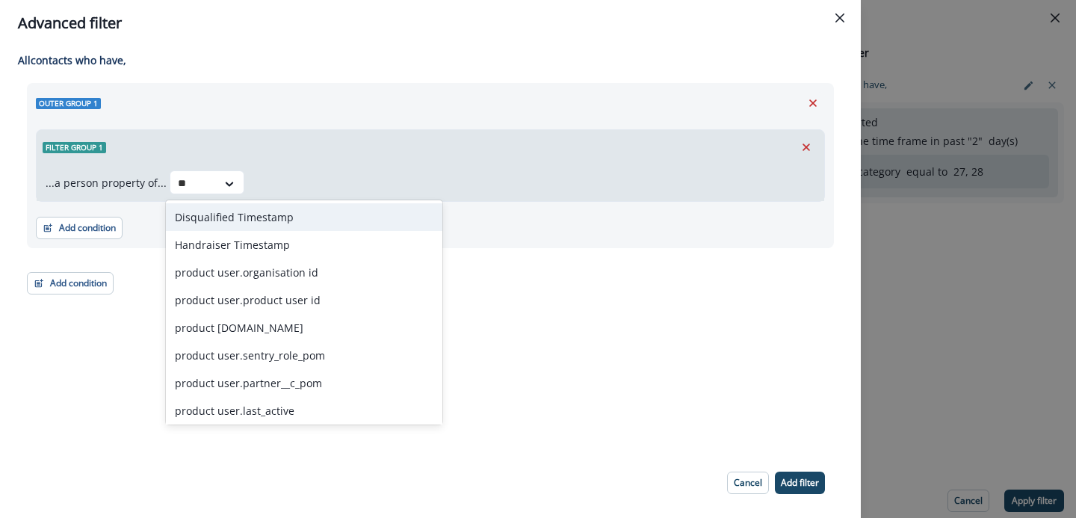
type input "*"
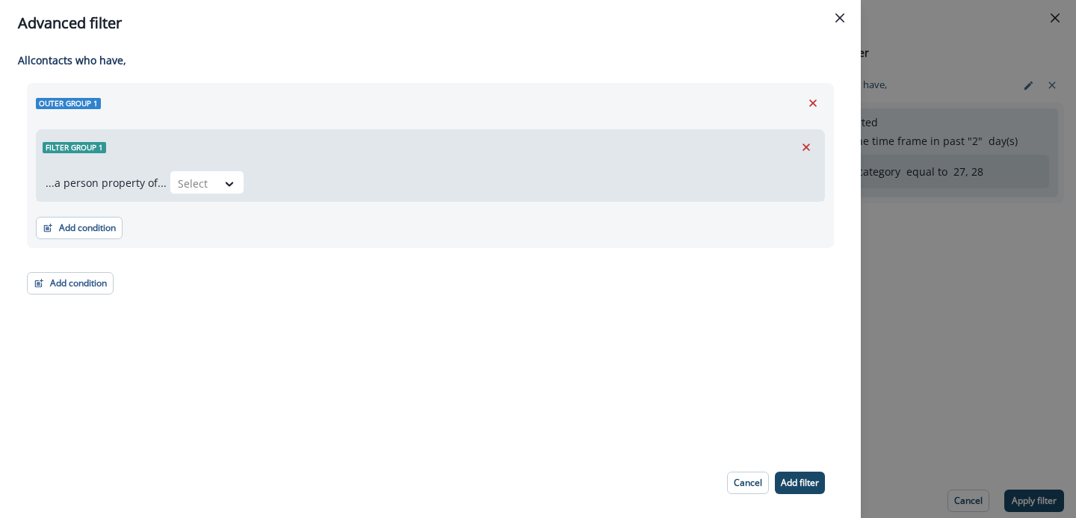
click at [339, 111] on div "Outer group 1" at bounding box center [430, 103] width 789 height 22
click at [845, 24] on button "Close" at bounding box center [840, 18] width 24 height 24
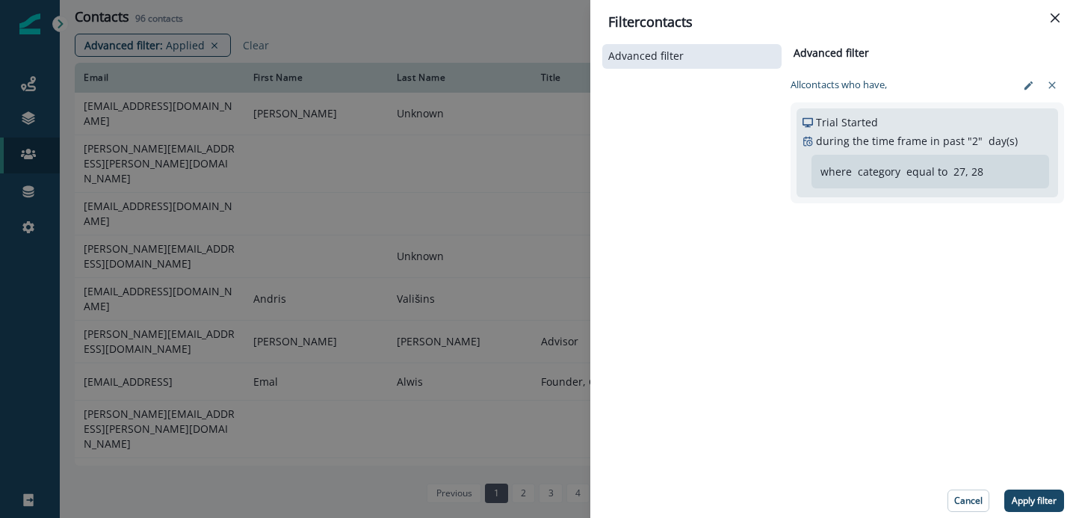
click at [526, 172] on div "Filter contacts Advanced filter Advanced filter Clear All contact s who have, T…" at bounding box center [538, 259] width 1076 height 518
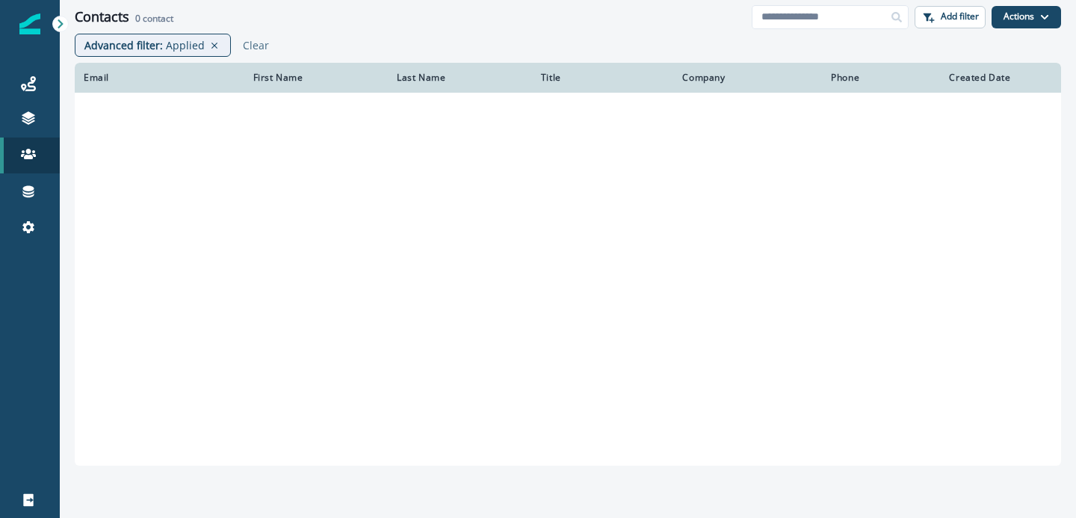
click at [192, 45] on p "Applied" at bounding box center [185, 45] width 39 height 16
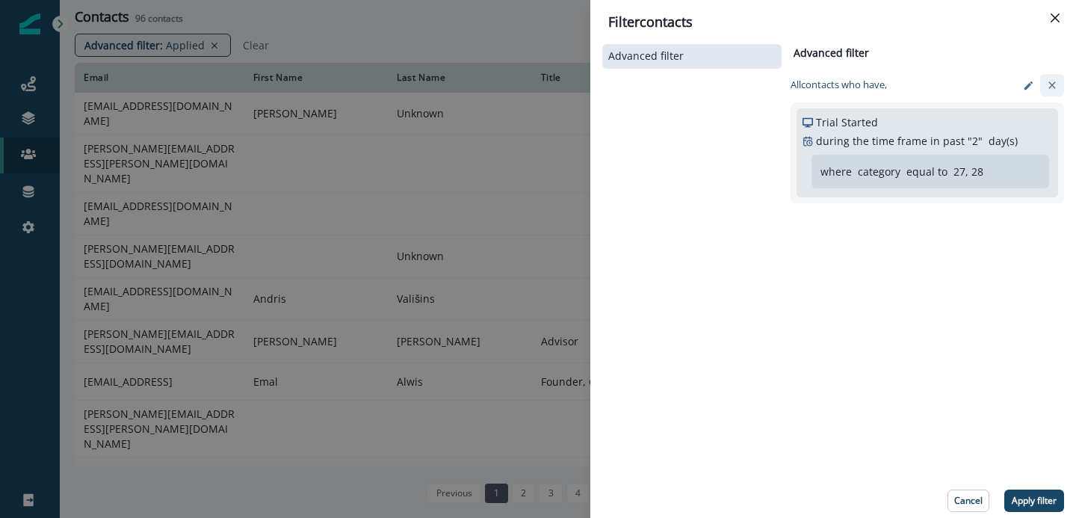
click at [1046, 89] on icon "clear-filter" at bounding box center [1052, 85] width 12 height 12
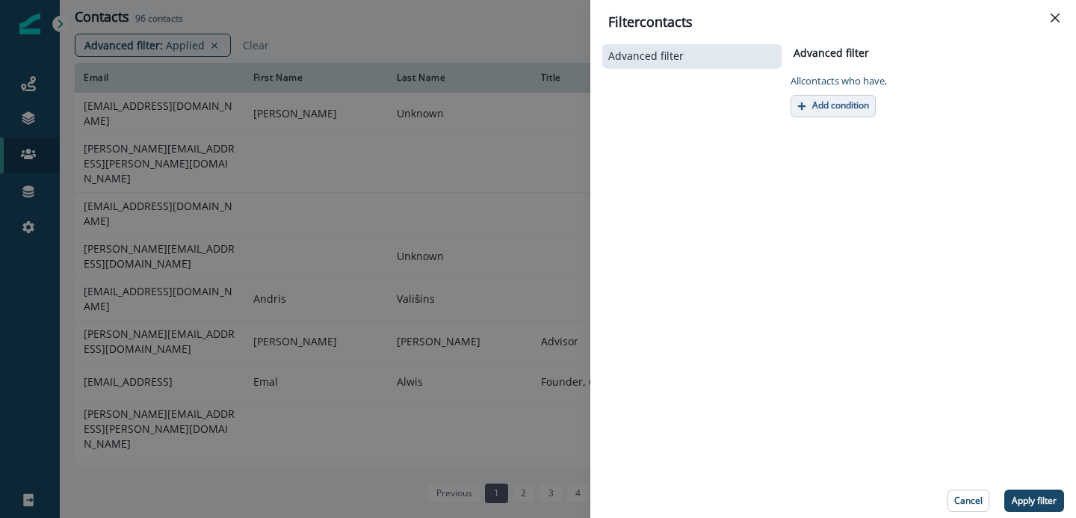
click at [864, 106] on p "Add condition" at bounding box center [840, 105] width 57 height 10
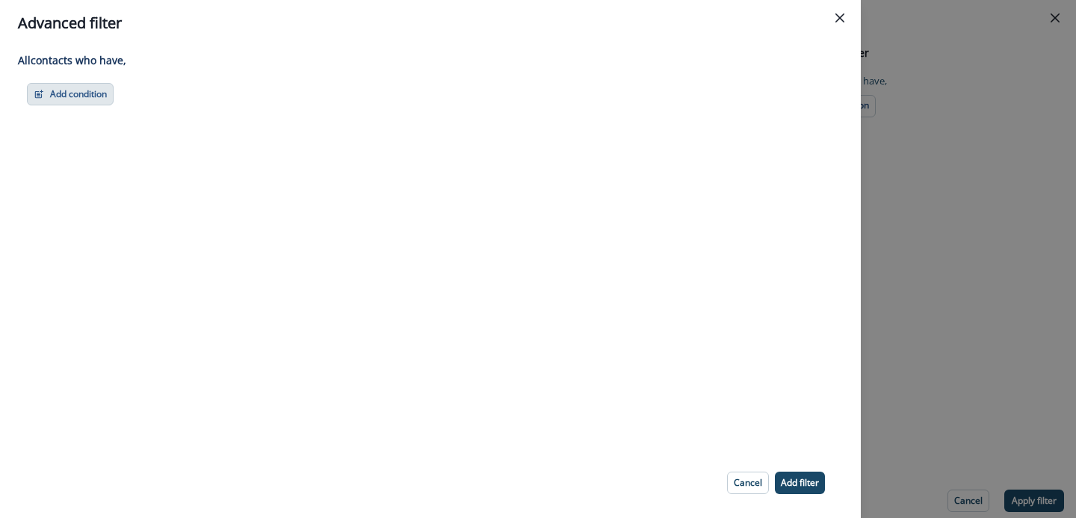
click at [93, 93] on button "Add condition" at bounding box center [70, 94] width 87 height 22
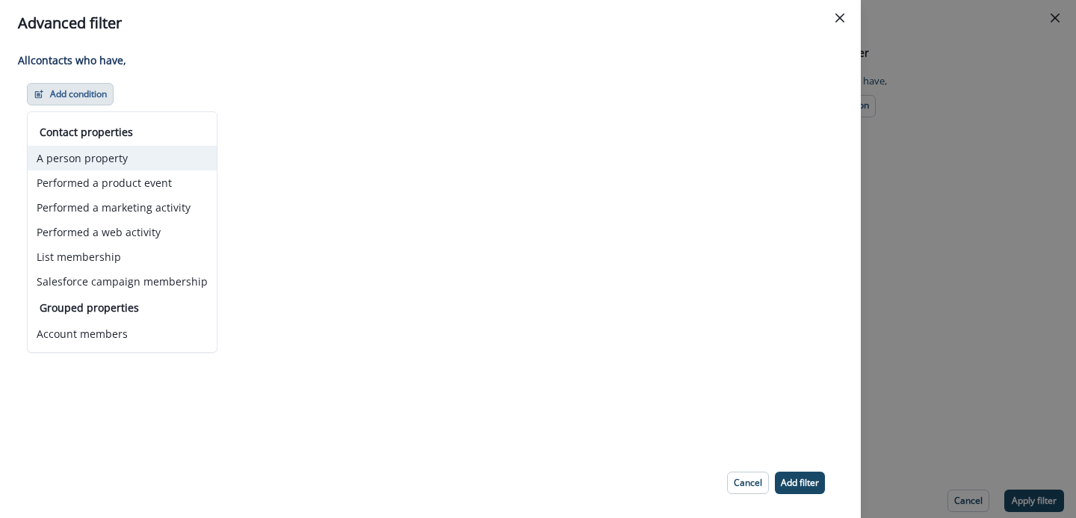
click at [114, 167] on button "A person property" at bounding box center [122, 158] width 189 height 25
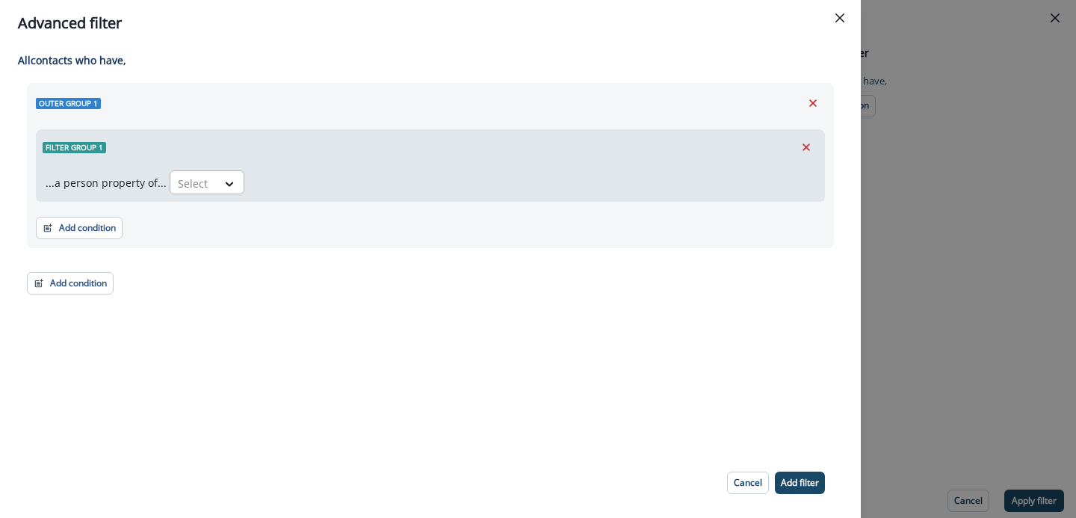
click at [195, 189] on div at bounding box center [193, 183] width 31 height 19
type input "******"
click at [250, 222] on div "product user.issues_resolved_pom" at bounding box center [261, 217] width 191 height 28
click at [454, 182] on div at bounding box center [451, 183] width 25 height 15
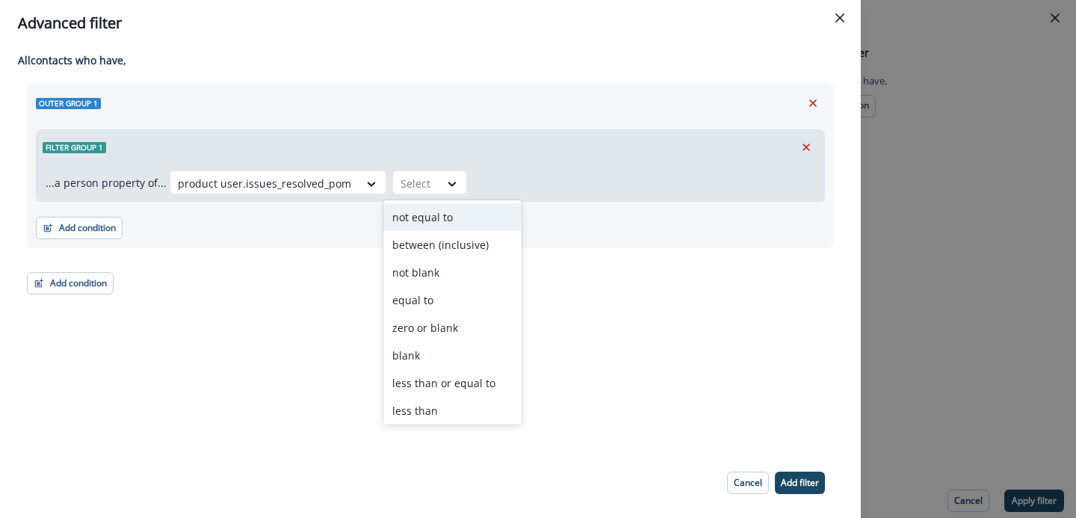
click at [346, 202] on div "Add condition Contact properties A person property Performed a product event Pe…" at bounding box center [430, 220] width 789 height 37
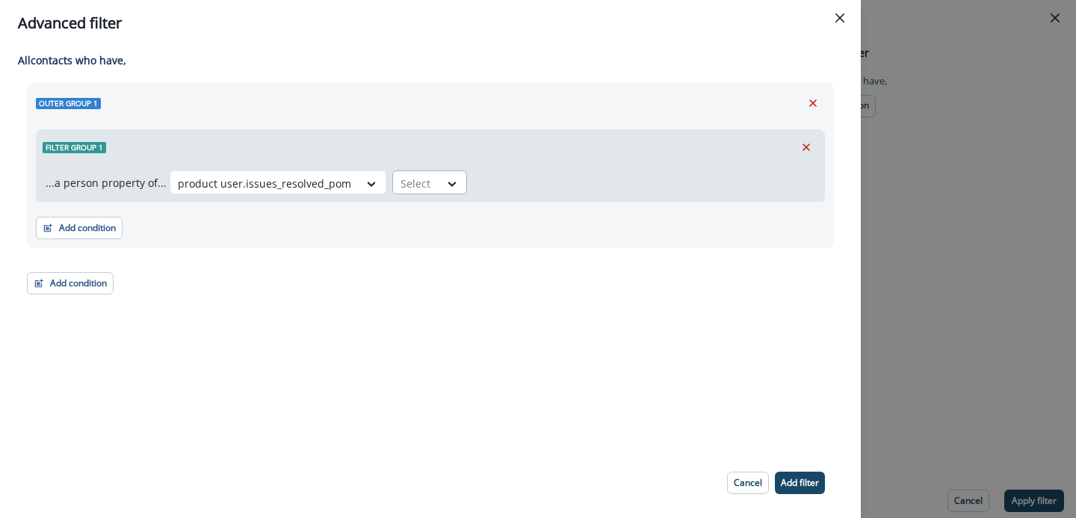
click at [351, 179] on div at bounding box center [264, 183] width 173 height 19
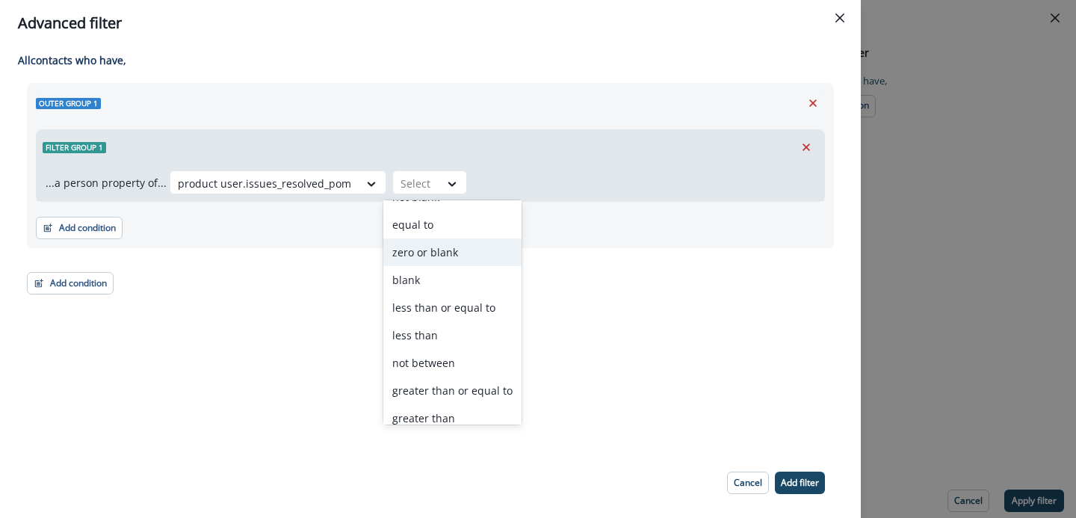
scroll to position [86, 0]
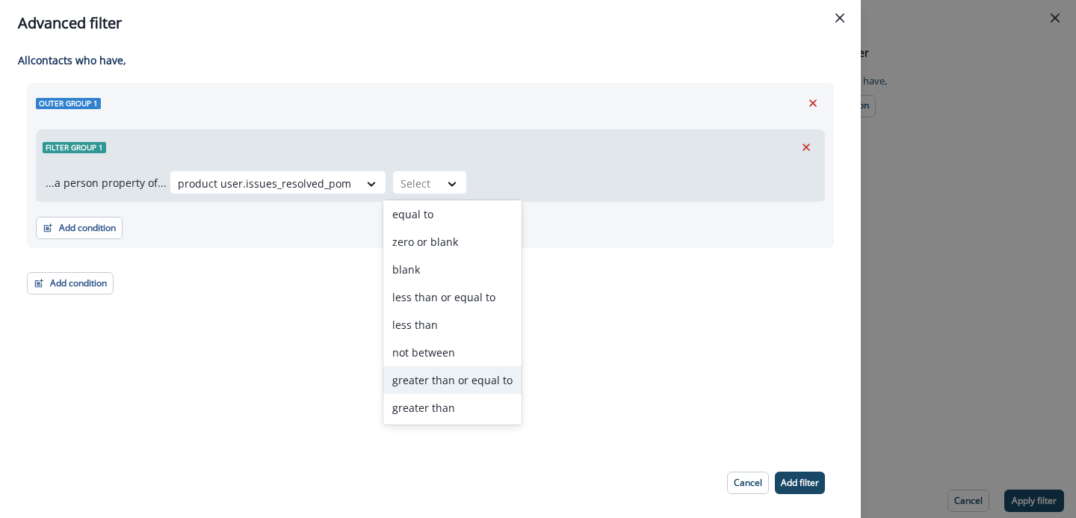
click at [439, 392] on div "greater than or equal to" at bounding box center [452, 380] width 138 height 28
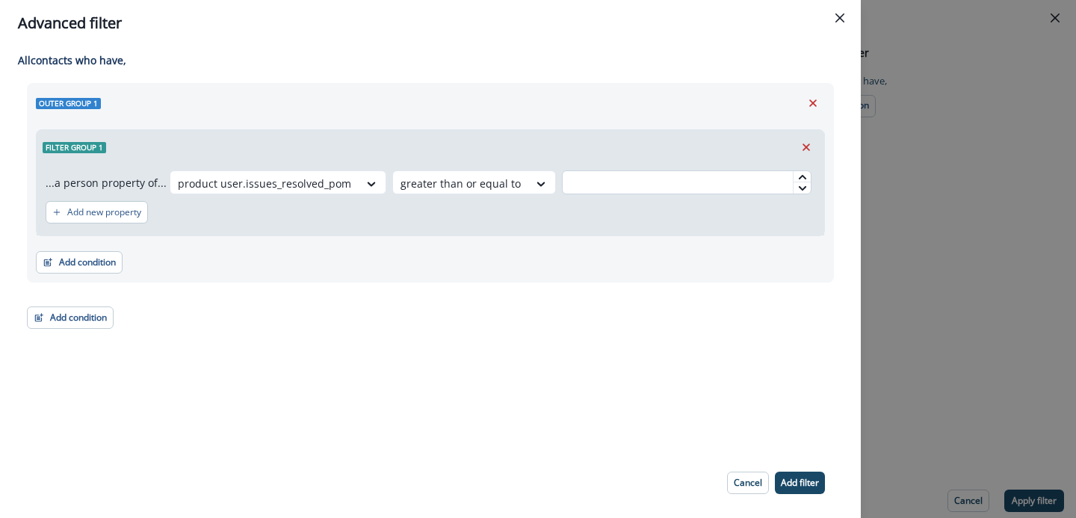
click at [562, 181] on input "text" at bounding box center [687, 182] width 250 height 24
type input "***"
click at [531, 334] on div "All contact s who have, Outer group 1 Filter group 1 ...a person property of...…" at bounding box center [430, 246] width 861 height 401
click at [802, 494] on footer "Cancel Add filter" at bounding box center [776, 482] width 134 height 46
click at [808, 482] on p "Add filter" at bounding box center [800, 482] width 38 height 10
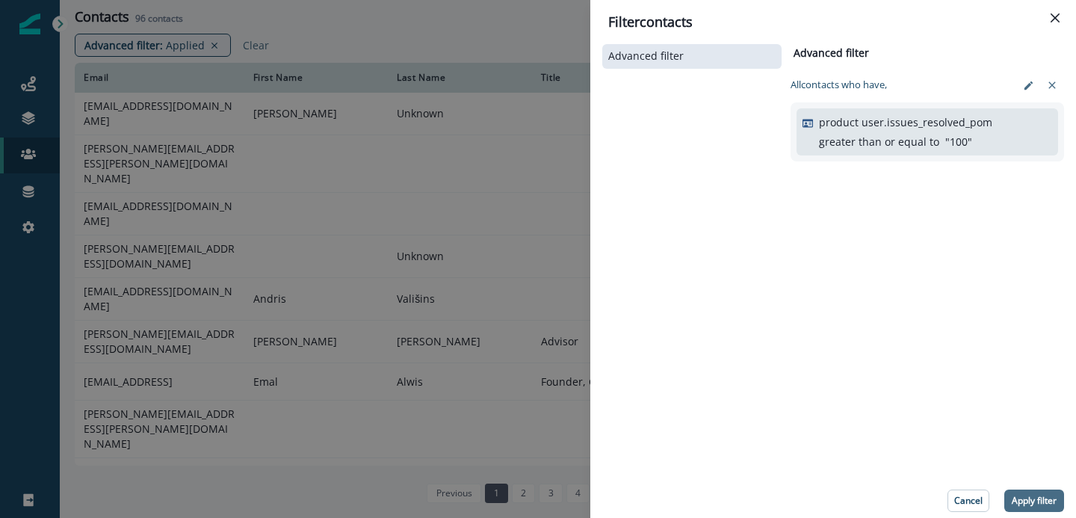
click at [1029, 504] on p "Apply filter" at bounding box center [1034, 500] width 45 height 10
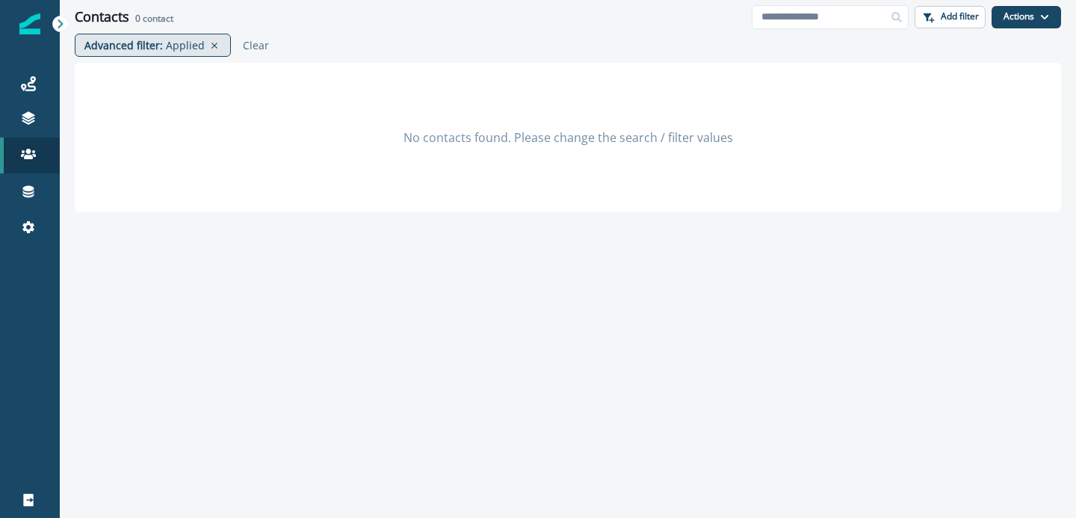
click at [175, 41] on p "Applied" at bounding box center [185, 45] width 39 height 16
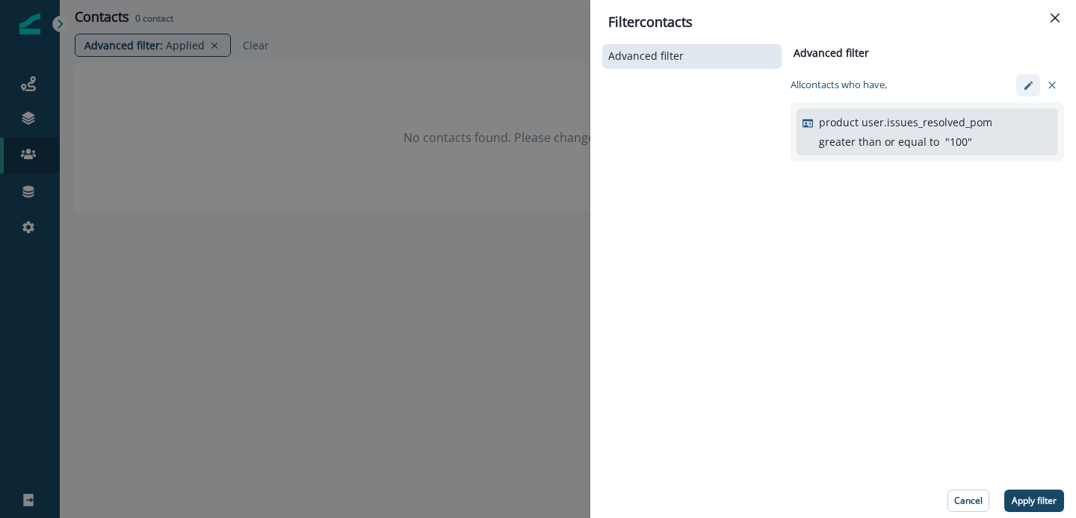
click at [1024, 84] on icon "edit-filter" at bounding box center [1028, 85] width 11 height 11
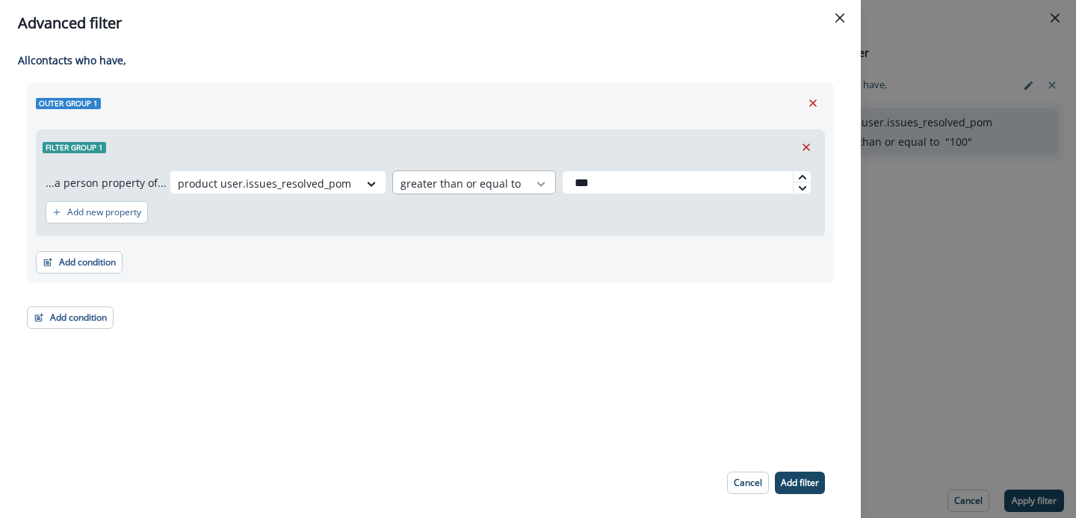
click at [376, 184] on icon at bounding box center [372, 184] width 8 height 4
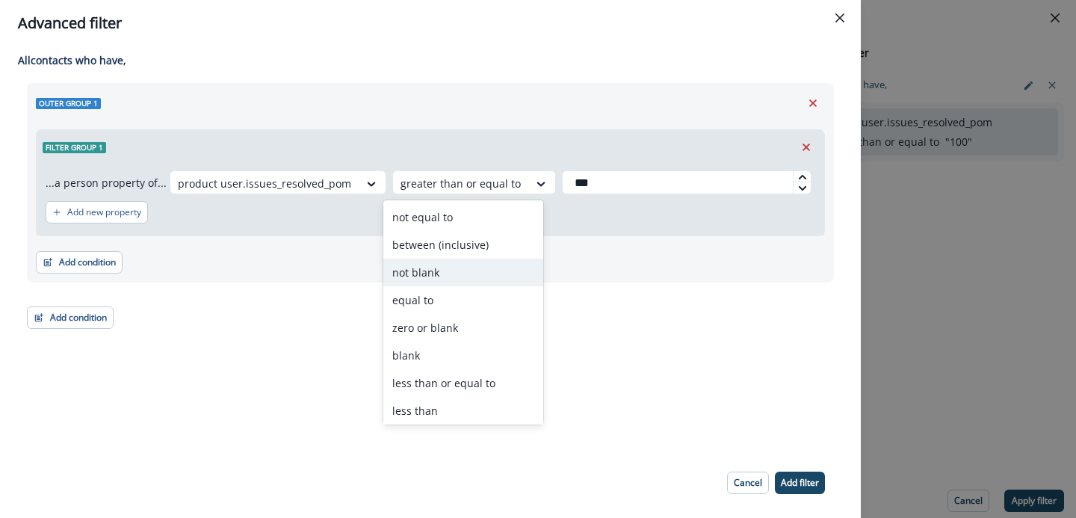
click at [439, 275] on div "not blank" at bounding box center [463, 273] width 160 height 28
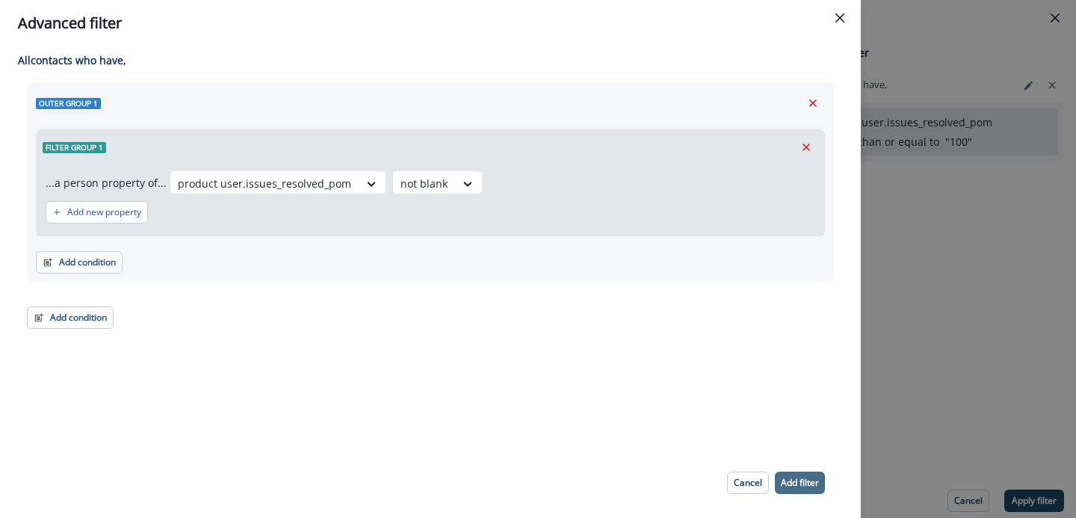
click at [808, 486] on p "Add filter" at bounding box center [800, 482] width 38 height 10
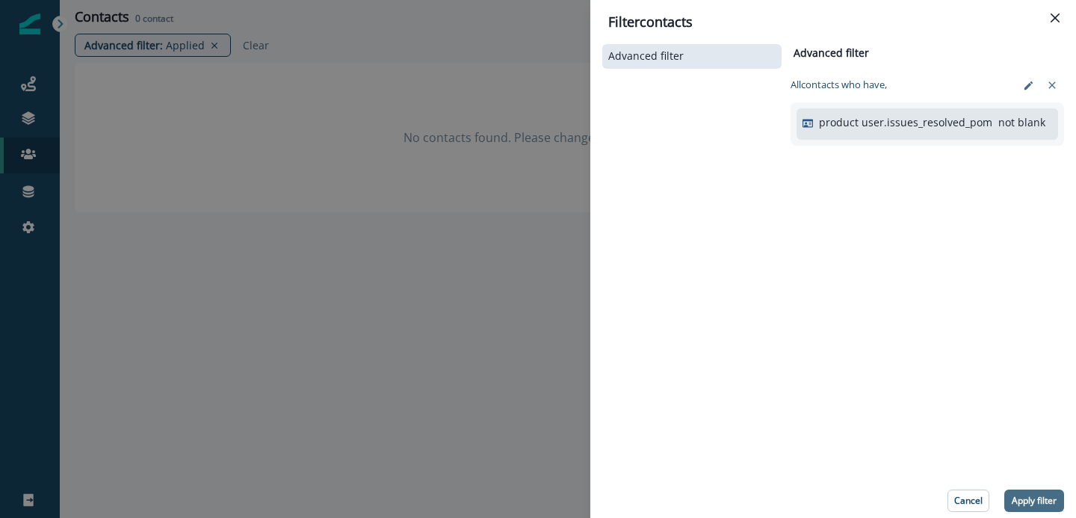
click at [1038, 495] on p "Apply filter" at bounding box center [1034, 500] width 45 height 10
